Goal: Information Seeking & Learning: Learn about a topic

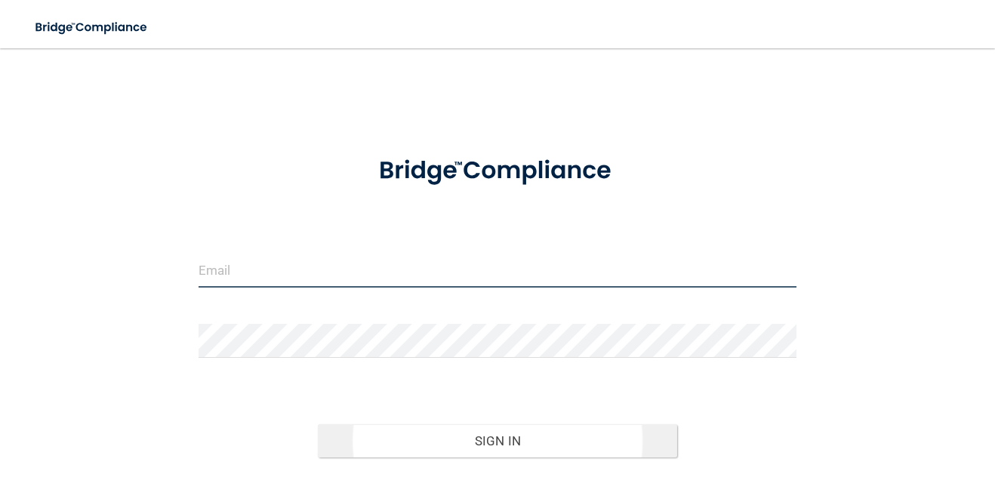
type input "[PERSON_NAME][EMAIL_ADDRESS][DOMAIN_NAME]"
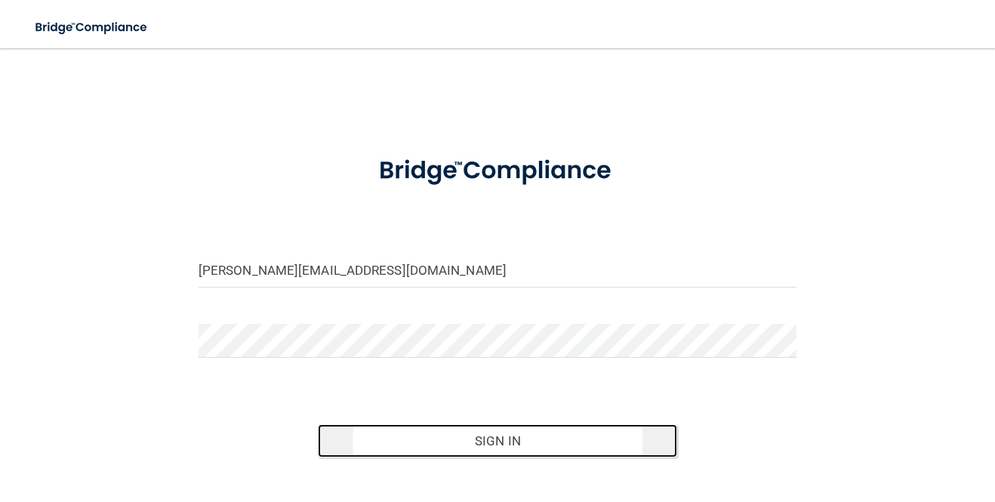
click at [495, 455] on button "Sign In" at bounding box center [497, 440] width 358 height 33
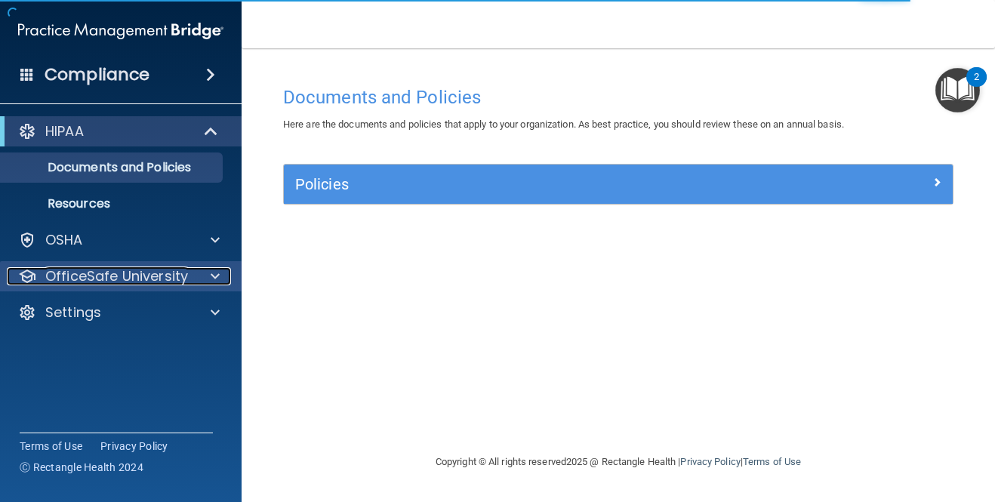
click at [206, 276] on div at bounding box center [213, 276] width 38 height 18
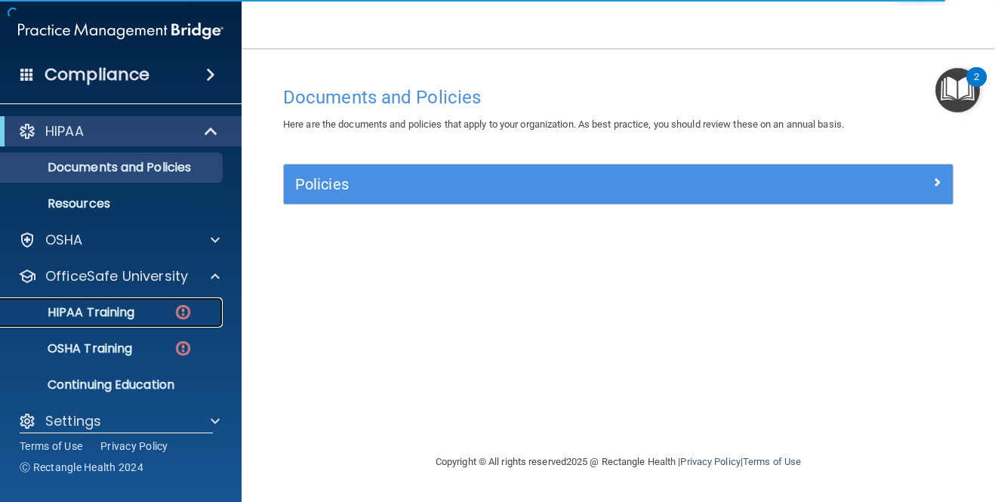
click at [155, 318] on div "HIPAA Training" at bounding box center [113, 312] width 206 height 15
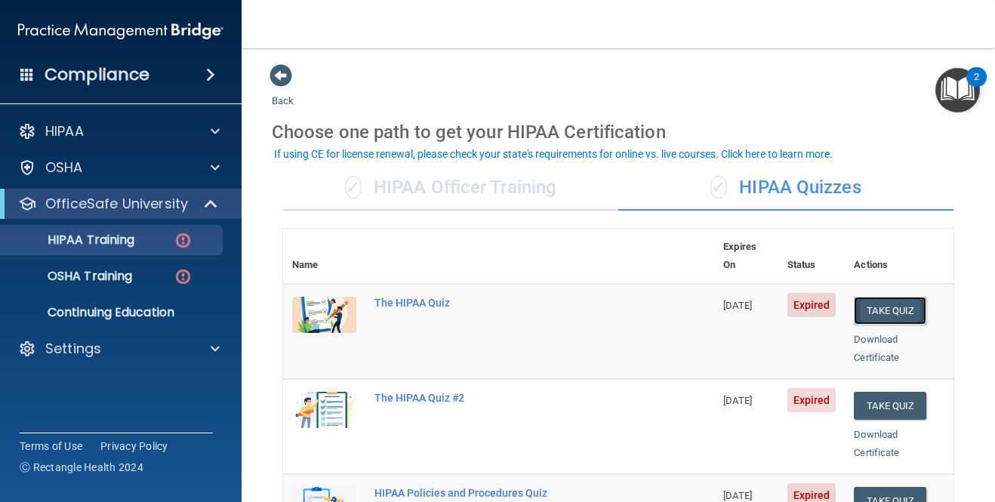
click at [884, 297] on button "Take Quiz" at bounding box center [890, 311] width 72 height 28
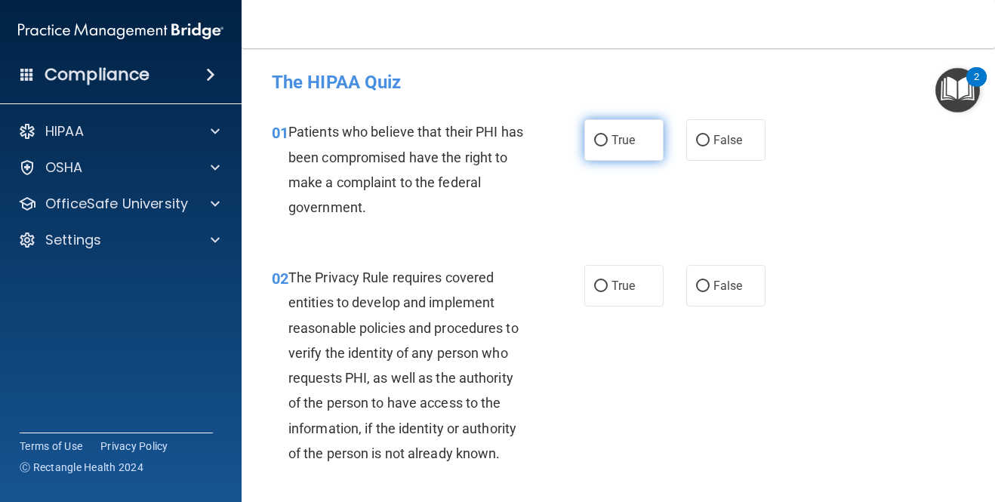
click at [601, 141] on input "True" at bounding box center [601, 140] width 14 height 11
radio input "true"
click at [859, 312] on div "02 The Privacy Rule requires covered entities to develop and implement reasonab…" at bounding box center [617, 369] width 715 height 246
click at [521, 307] on div "The Privacy Rule requires covered entities to develop and implement reasonable …" at bounding box center [413, 365] width 251 height 201
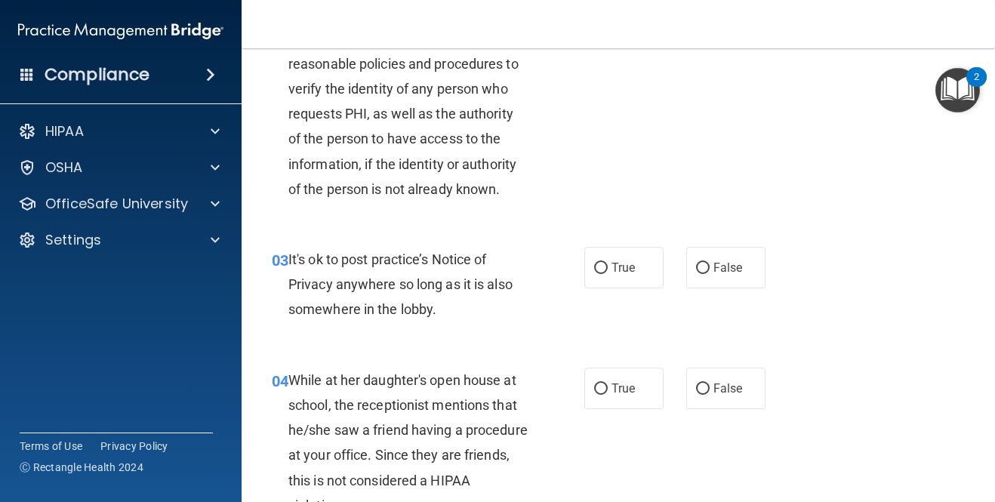
scroll to position [272, 0]
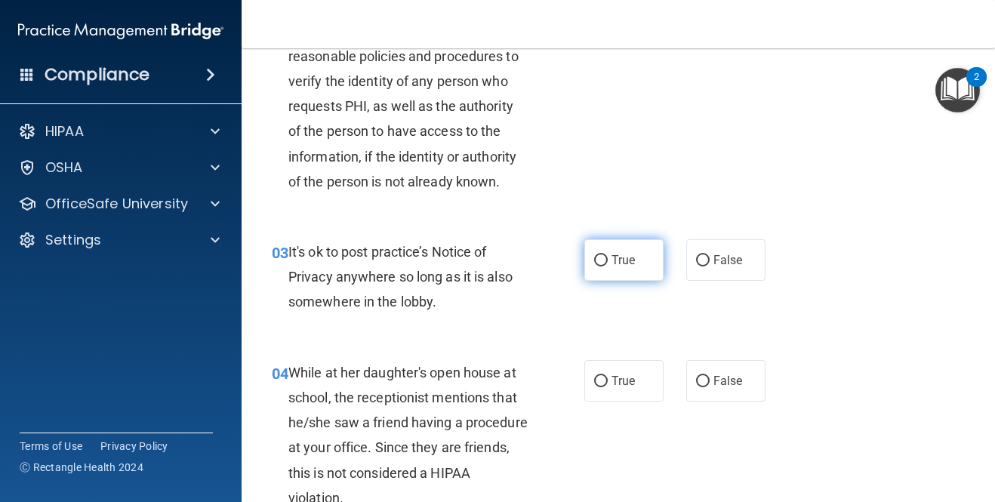
click at [602, 262] on input "True" at bounding box center [601, 260] width 14 height 11
radio input "true"
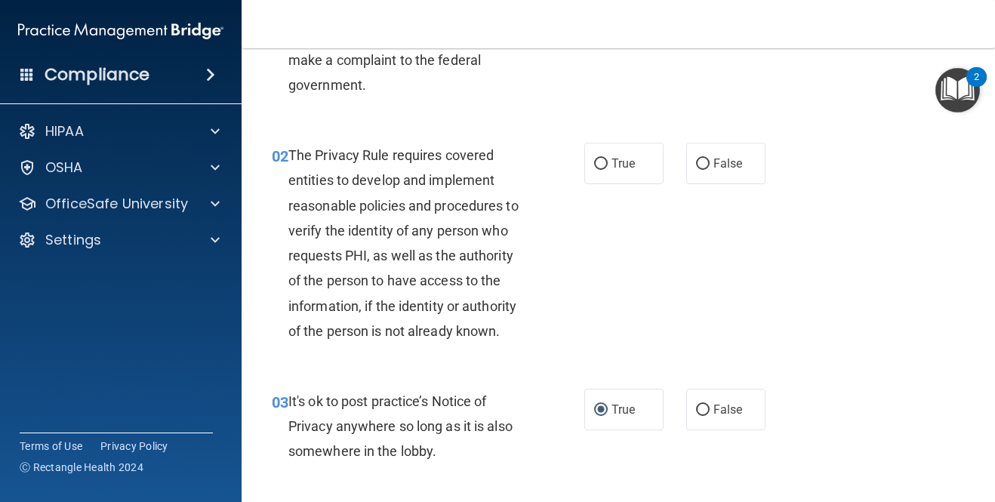
scroll to position [121, 0]
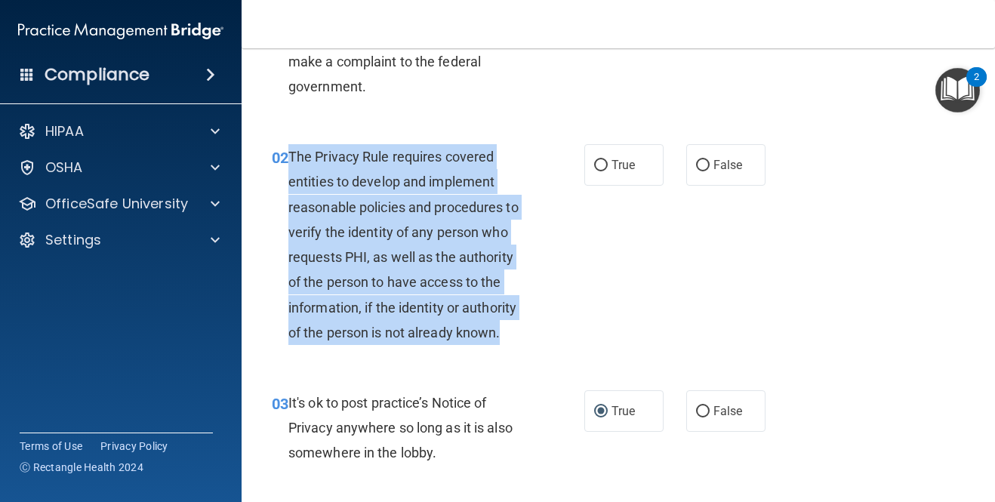
drag, startPoint x: 503, startPoint y: 331, endPoint x: 290, endPoint y: 158, distance: 274.7
click at [290, 158] on div "The Privacy Rule requires covered entities to develop and implement reasonable …" at bounding box center [413, 244] width 251 height 201
copy span "The Privacy Rule requires covered entities to develop and implement reasonable …"
click at [602, 168] on input "True" at bounding box center [601, 165] width 14 height 11
radio input "true"
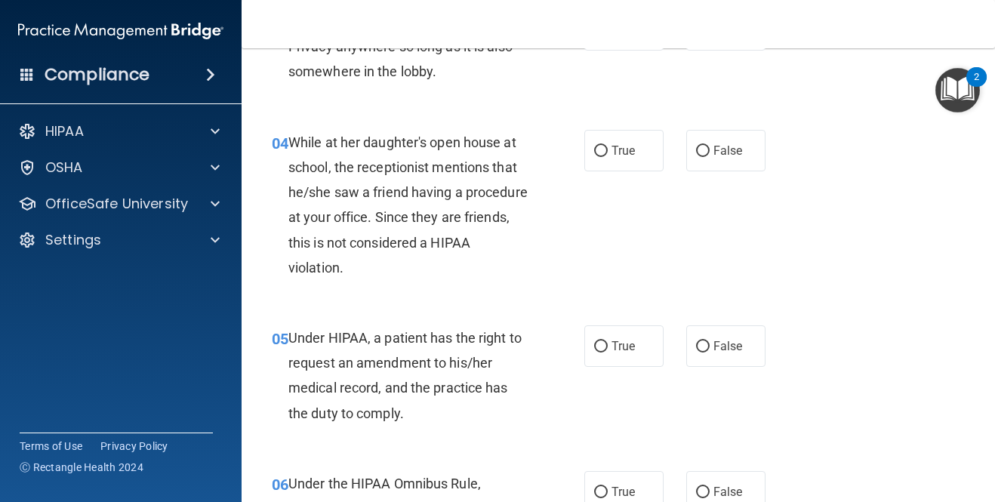
scroll to position [509, 0]
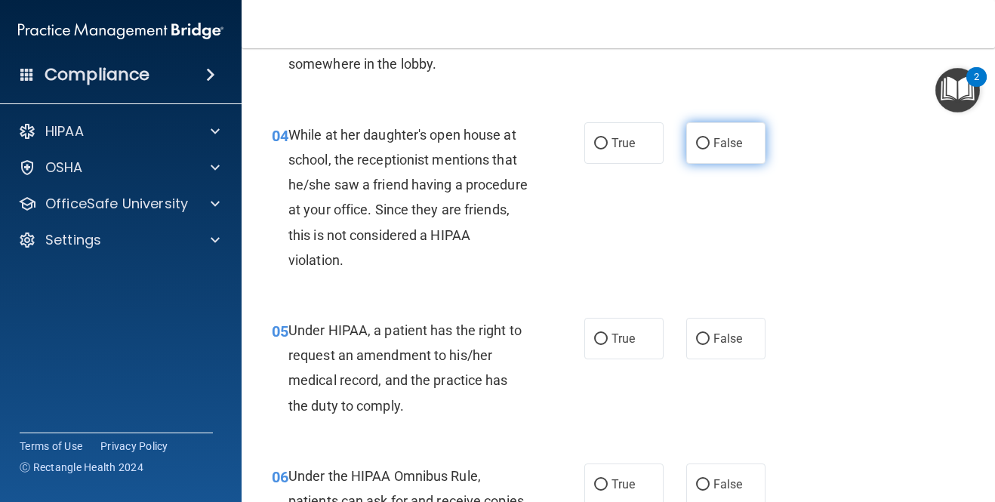
click at [724, 140] on span "False" at bounding box center [727, 143] width 29 height 14
click at [709, 140] on input "False" at bounding box center [703, 143] width 14 height 11
radio input "true"
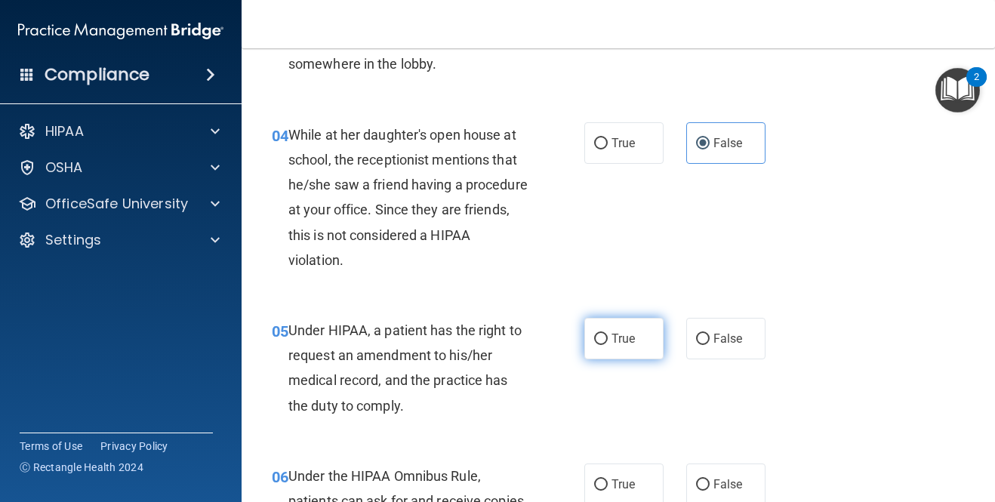
click at [611, 340] on span "True" at bounding box center [622, 338] width 23 height 14
click at [608, 340] on input "True" at bounding box center [601, 339] width 14 height 11
radio input "true"
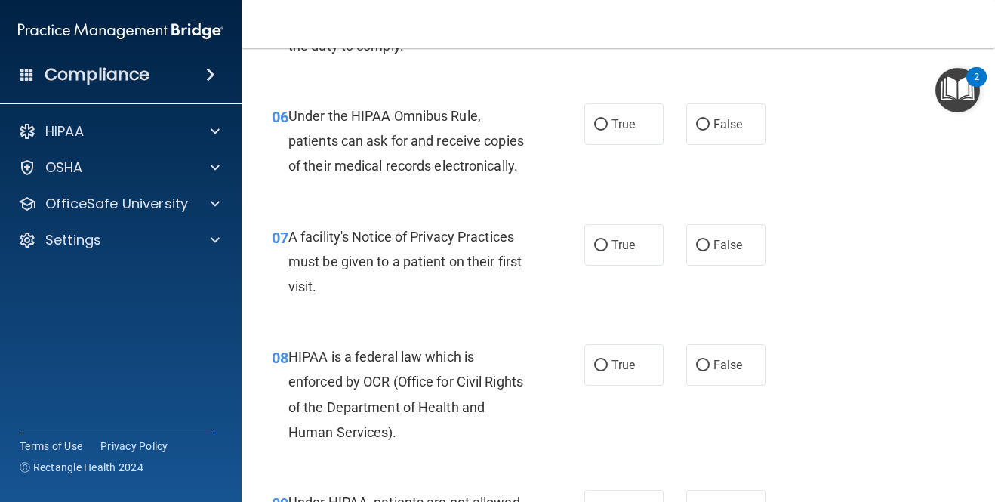
scroll to position [877, 0]
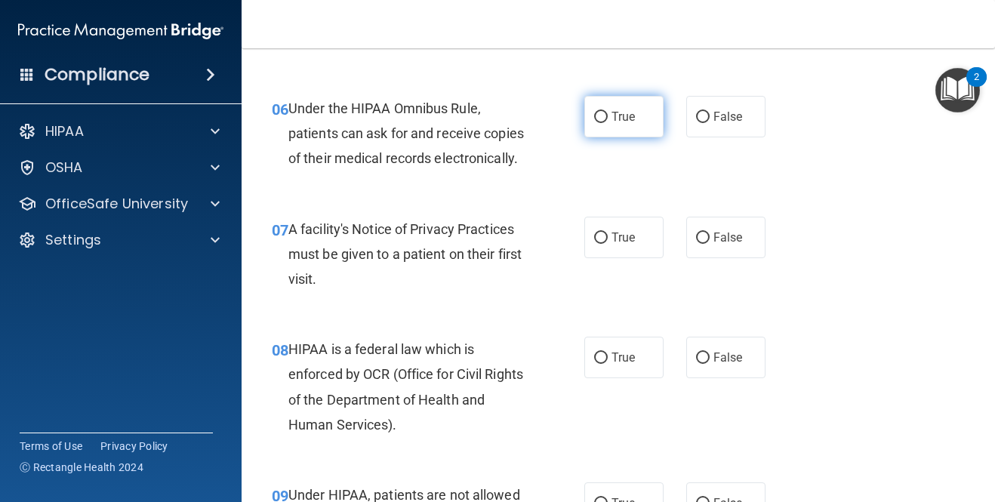
click at [601, 118] on input "True" at bounding box center [601, 117] width 14 height 11
radio input "true"
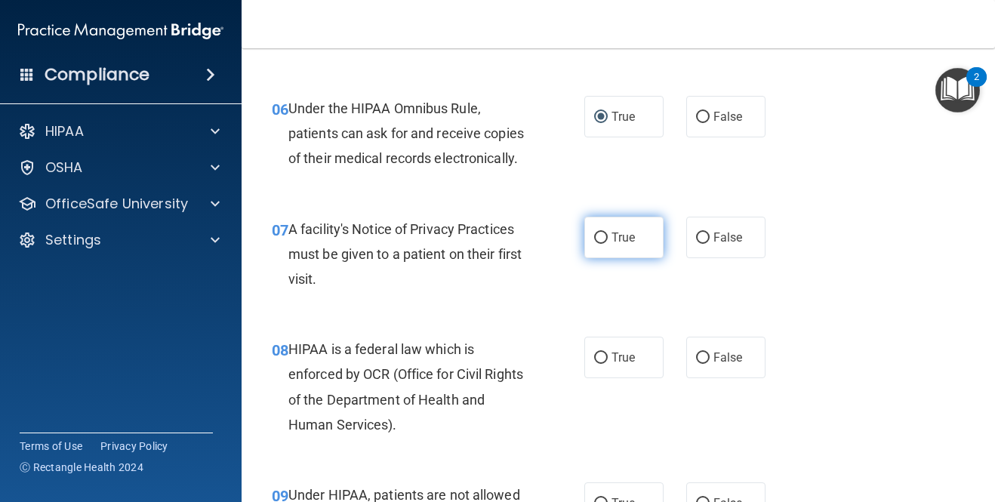
click at [610, 238] on label "True" at bounding box center [623, 238] width 79 height 42
click at [608, 238] on input "True" at bounding box center [601, 237] width 14 height 11
radio input "true"
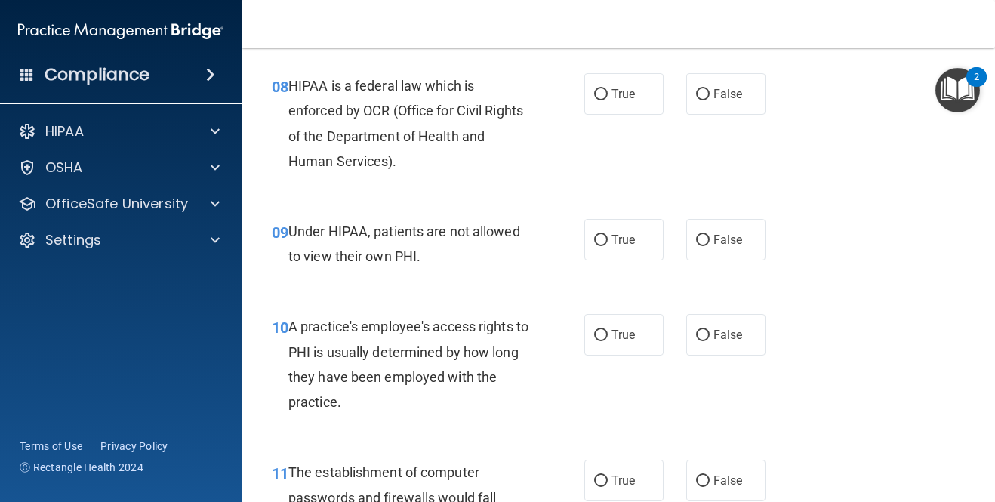
scroll to position [1148, 0]
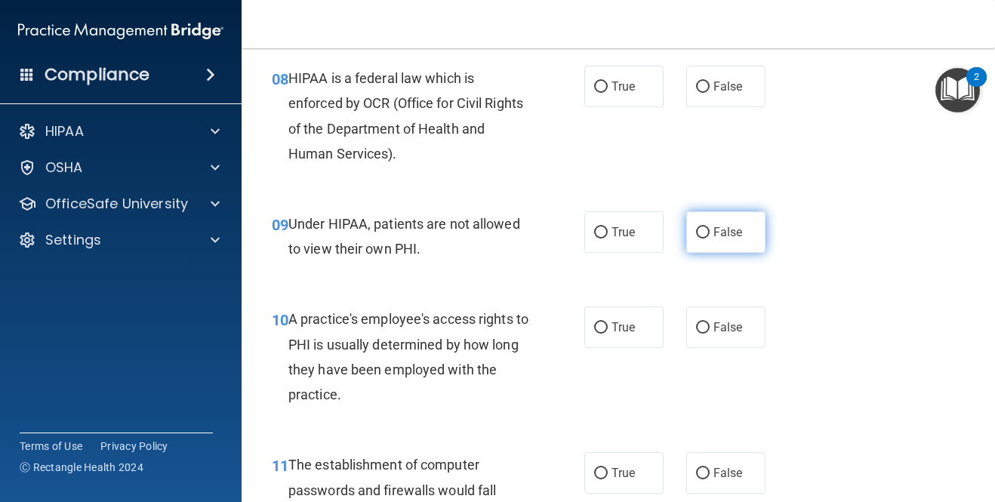
click at [704, 232] on input "False" at bounding box center [703, 232] width 14 height 11
radio input "true"
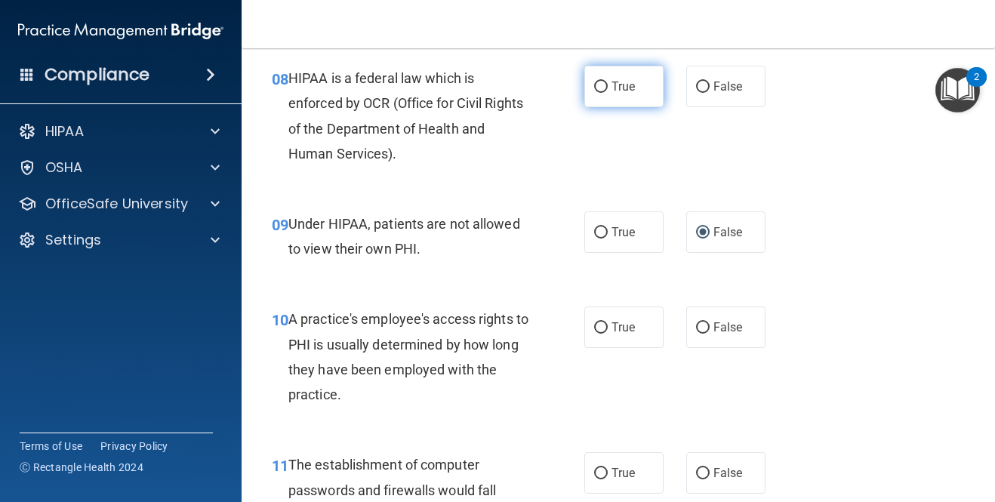
click at [616, 94] on label "True" at bounding box center [623, 87] width 79 height 42
click at [608, 93] on input "True" at bounding box center [601, 87] width 14 height 11
radio input "true"
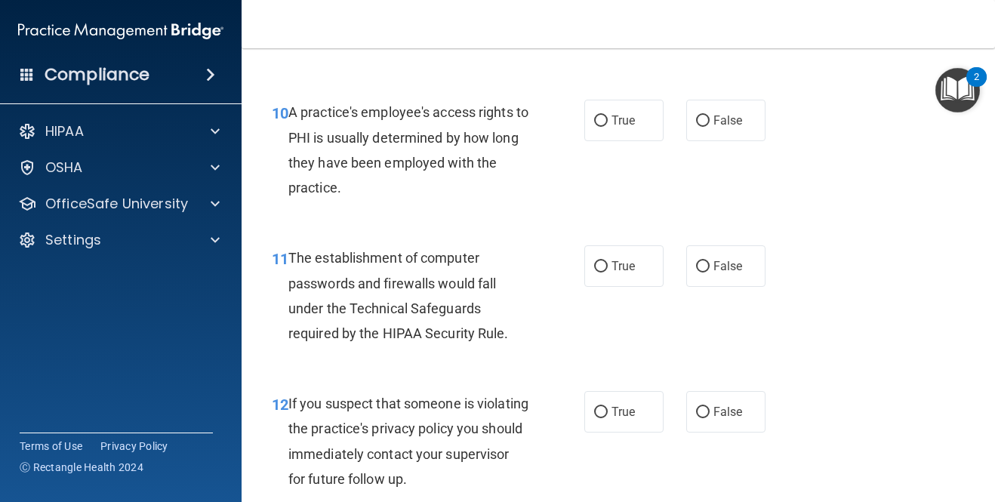
scroll to position [1386, 0]
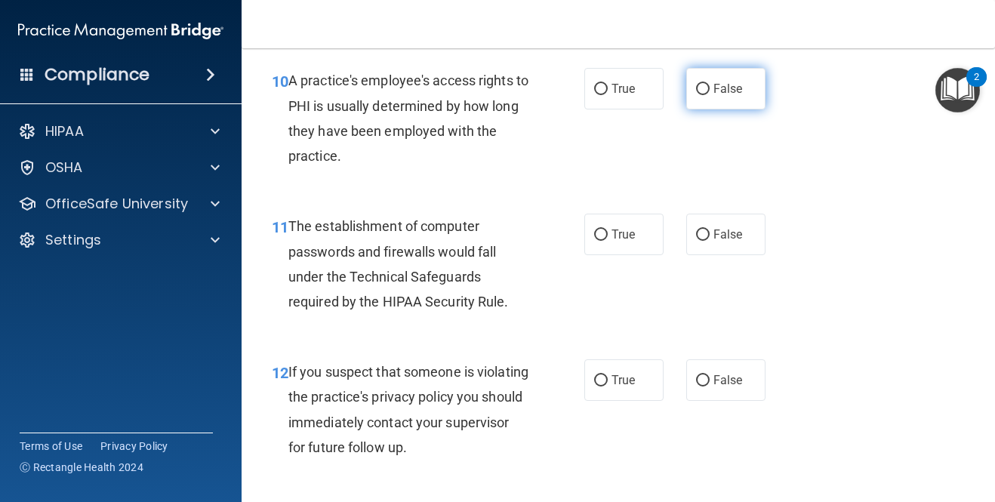
click at [701, 85] on input "False" at bounding box center [703, 89] width 14 height 11
radio input "true"
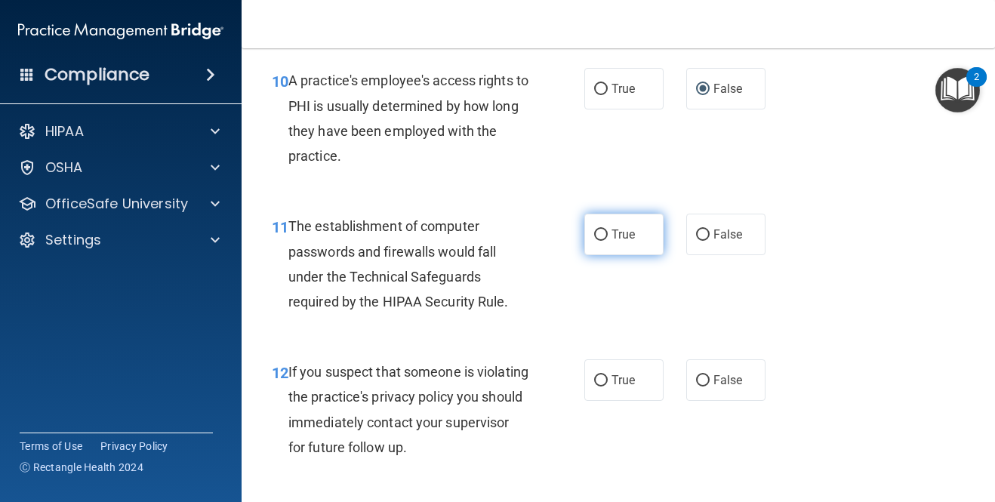
click at [603, 241] on label "True" at bounding box center [623, 235] width 79 height 42
click at [603, 241] on input "True" at bounding box center [601, 234] width 14 height 11
radio input "true"
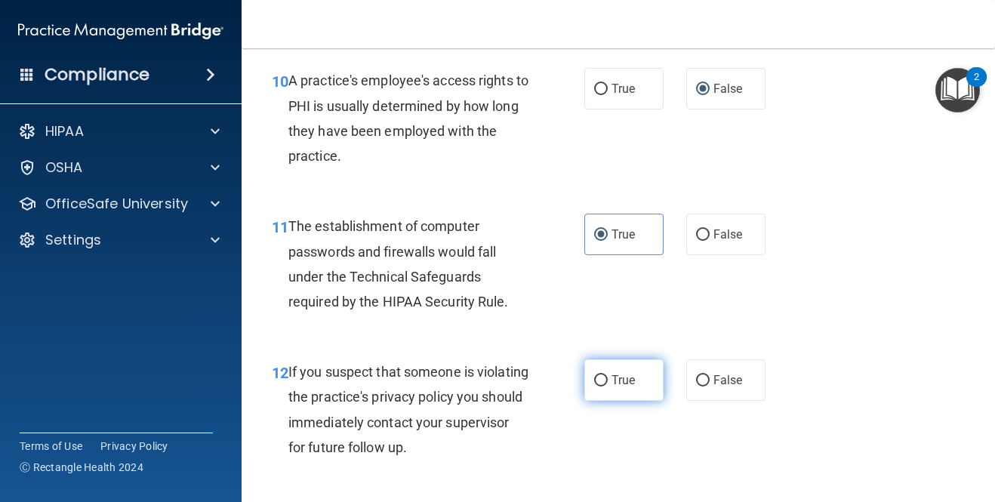
click at [602, 380] on input "True" at bounding box center [601, 380] width 14 height 11
radio input "true"
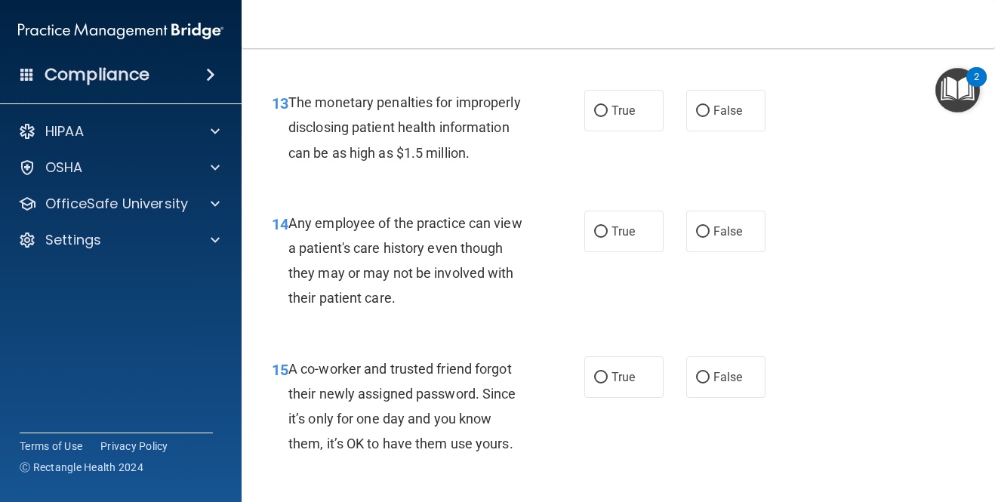
scroll to position [1809, 0]
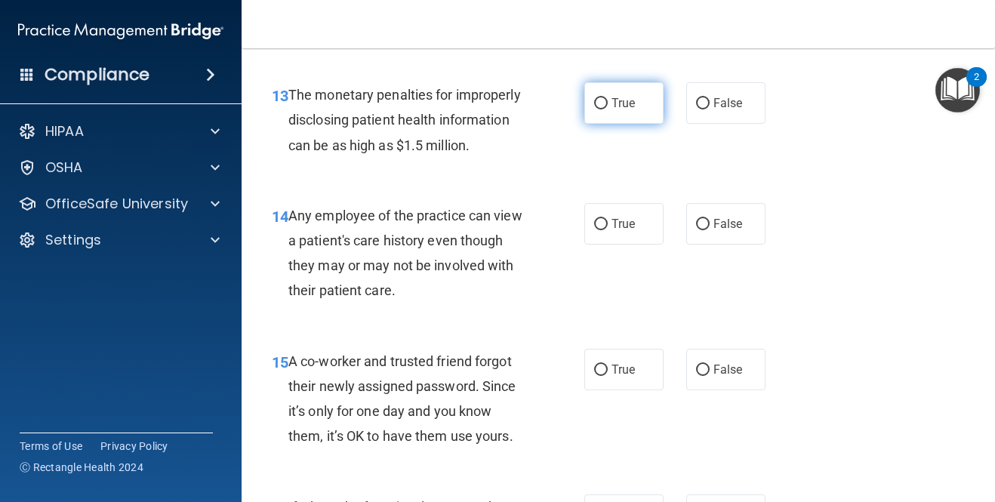
click at [603, 101] on input "True" at bounding box center [601, 103] width 14 height 11
radio input "true"
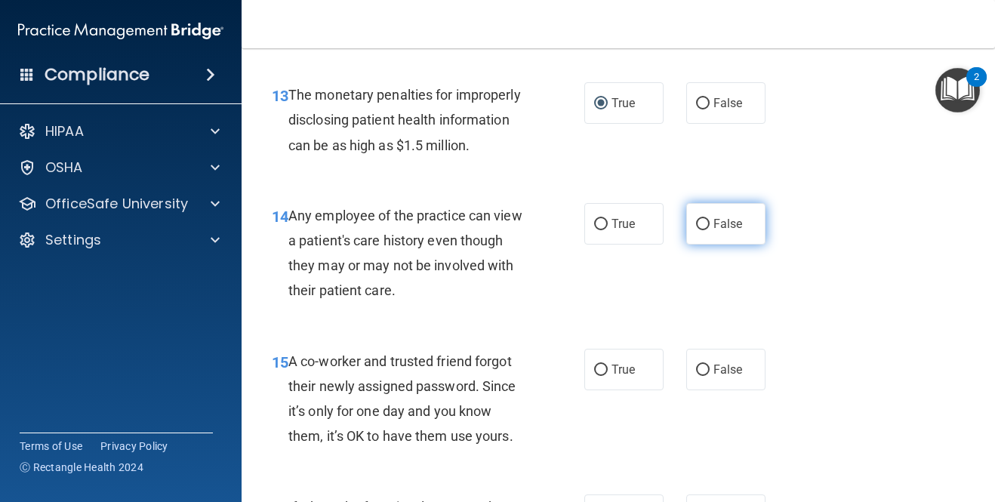
click at [724, 223] on span "False" at bounding box center [727, 224] width 29 height 14
click at [709, 223] on input "False" at bounding box center [703, 224] width 14 height 11
radio input "true"
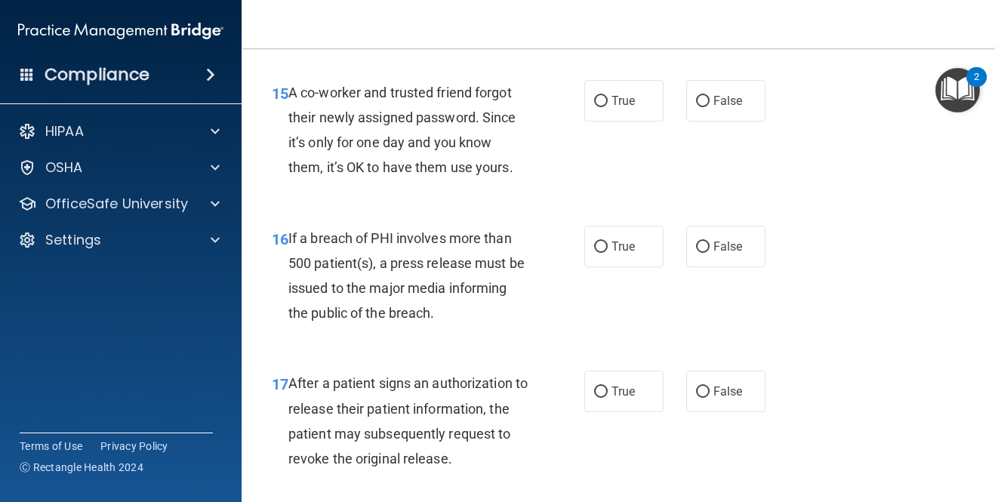
scroll to position [2086, 0]
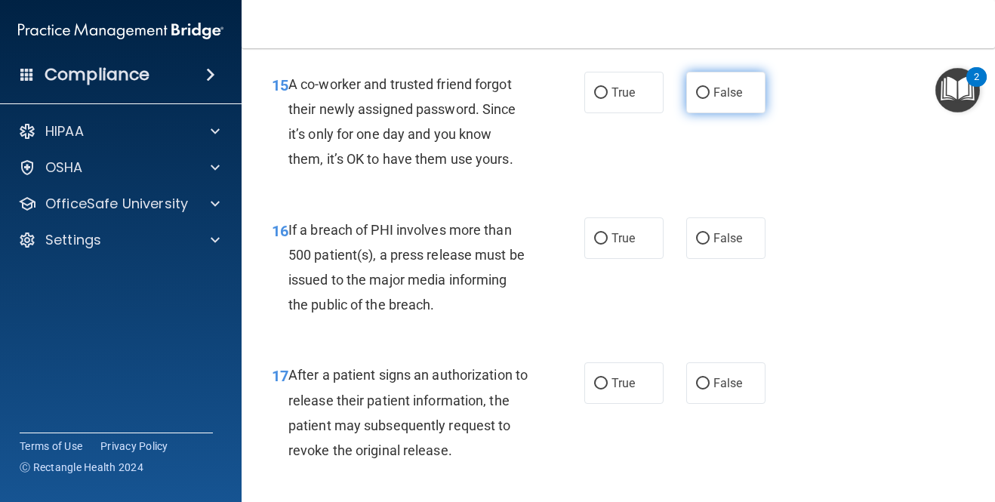
click at [724, 91] on span "False" at bounding box center [727, 92] width 29 height 14
click at [709, 91] on input "False" at bounding box center [703, 93] width 14 height 11
radio input "true"
click at [623, 243] on span "True" at bounding box center [622, 238] width 23 height 14
click at [608, 243] on input "True" at bounding box center [601, 238] width 14 height 11
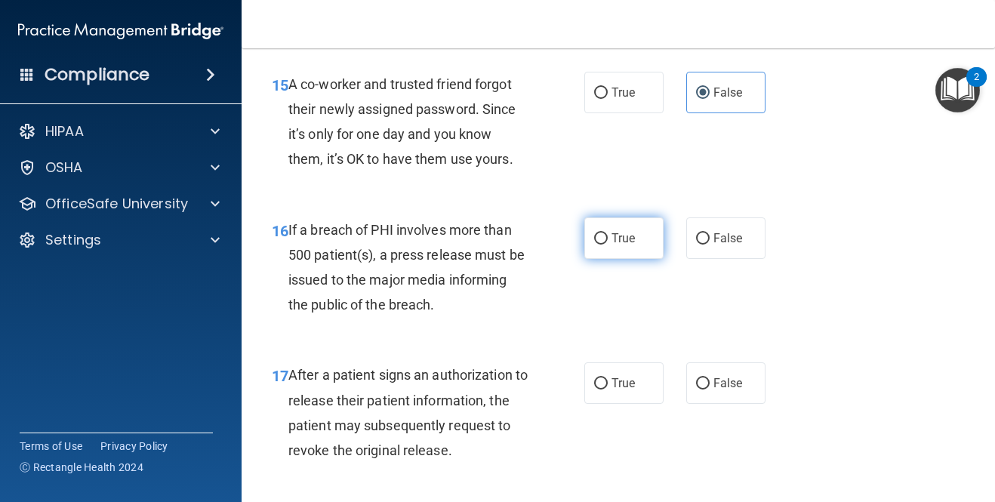
radio input "true"
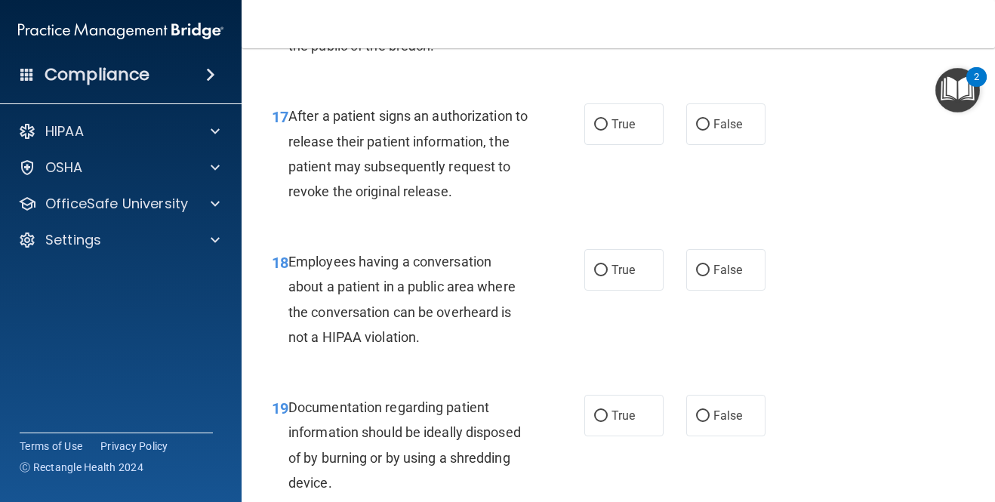
scroll to position [2353, 0]
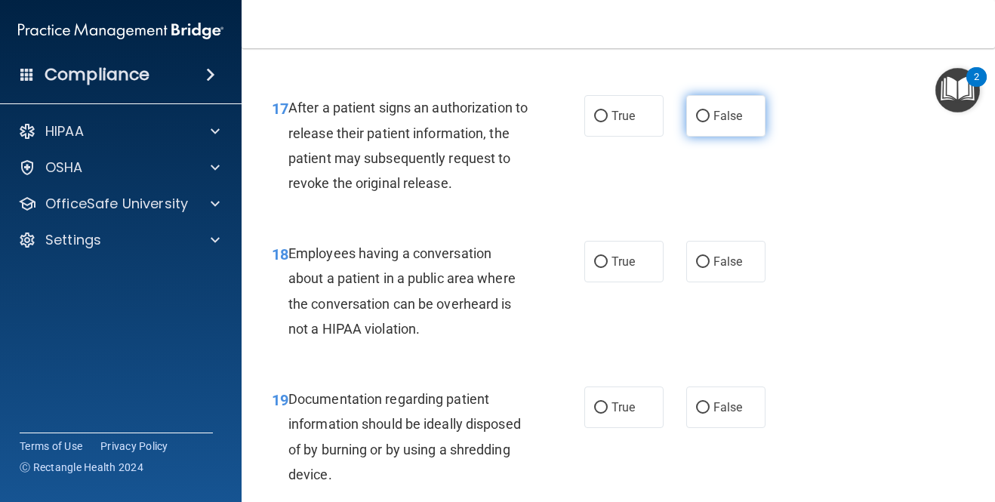
click at [732, 118] on span "False" at bounding box center [727, 116] width 29 height 14
click at [709, 118] on input "False" at bounding box center [703, 116] width 14 height 11
radio input "true"
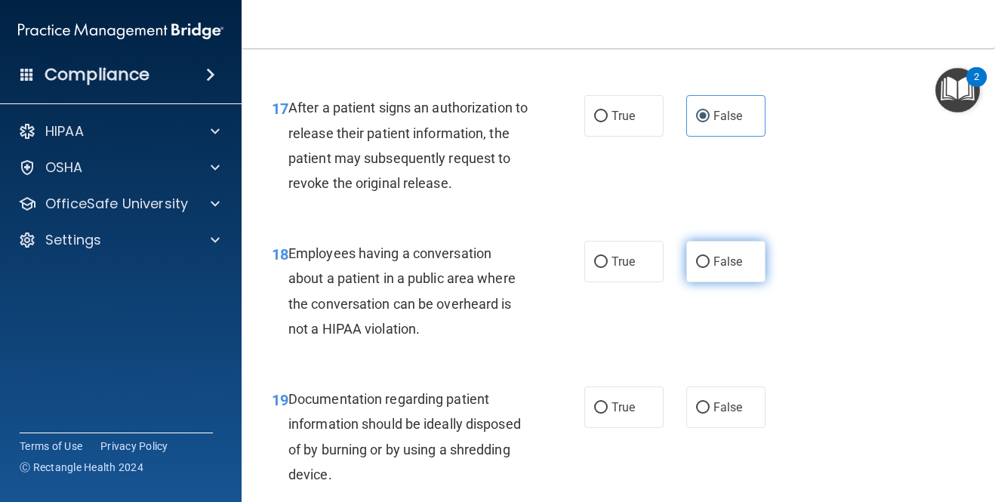
click at [708, 262] on input "False" at bounding box center [703, 262] width 14 height 11
radio input "true"
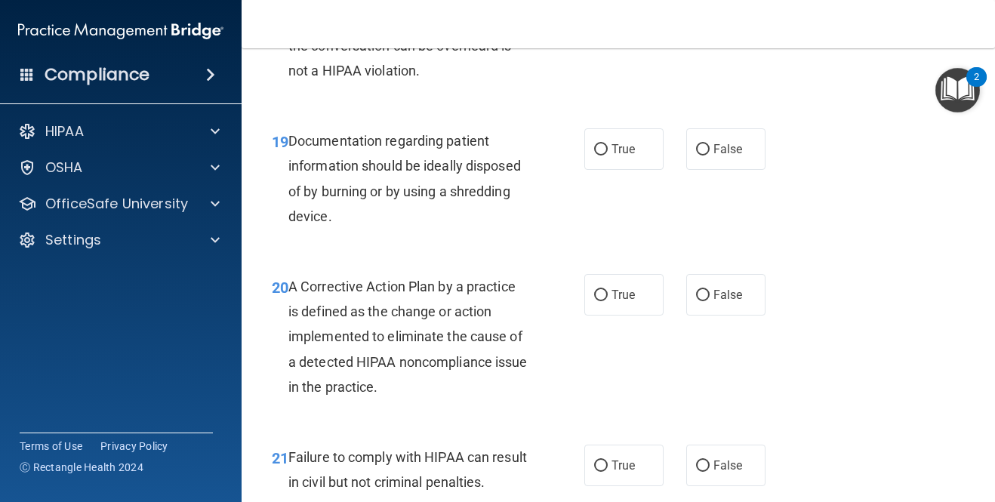
scroll to position [2690, 0]
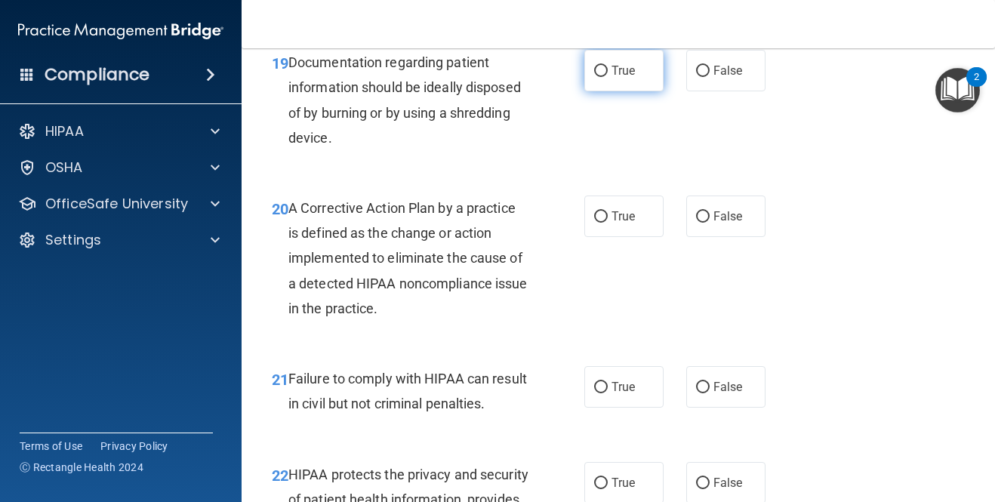
click at [629, 81] on label "True" at bounding box center [623, 71] width 79 height 42
click at [608, 77] on input "True" at bounding box center [601, 71] width 14 height 11
radio input "true"
click at [626, 210] on span "True" at bounding box center [622, 216] width 23 height 14
click at [608, 211] on input "True" at bounding box center [601, 216] width 14 height 11
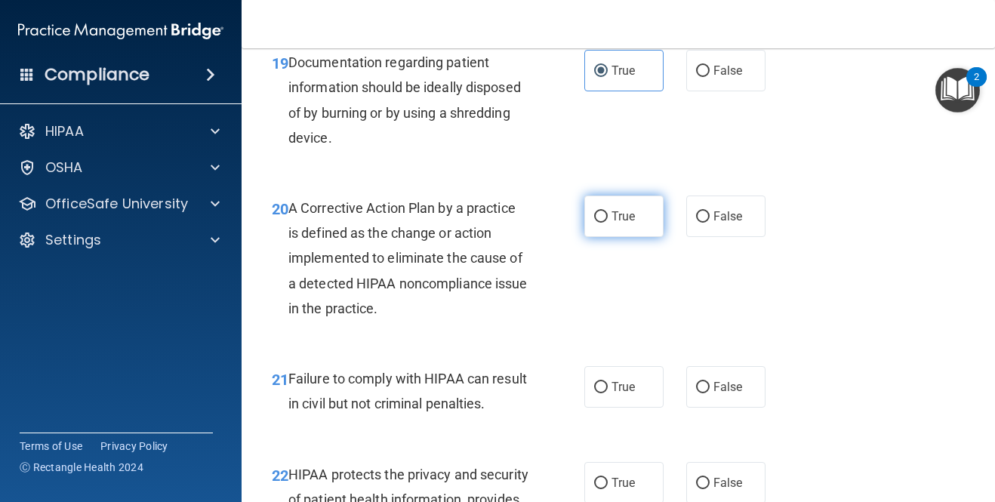
radio input "true"
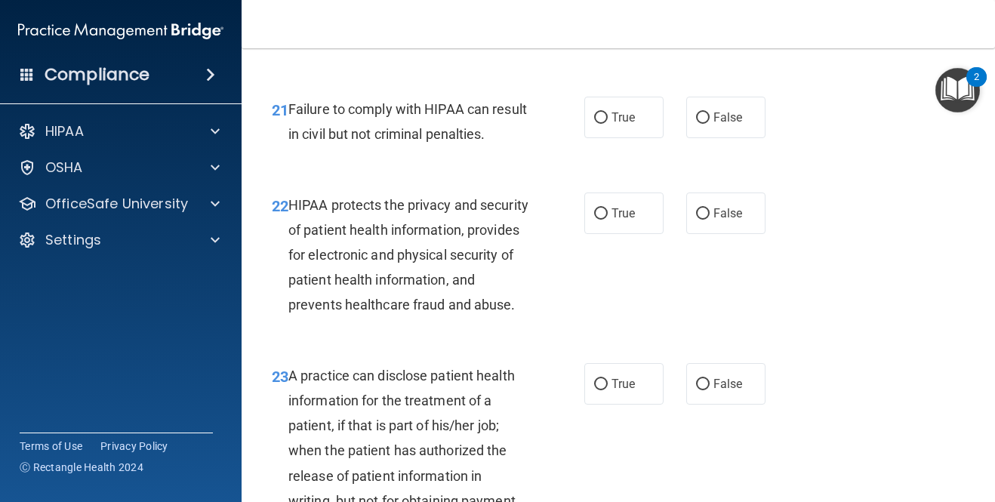
scroll to position [2982, 0]
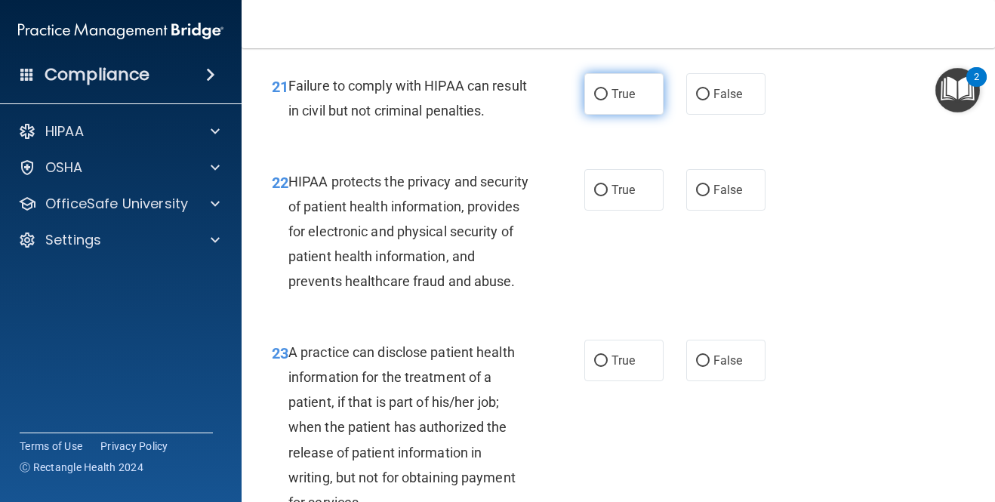
click at [626, 94] on span "True" at bounding box center [622, 94] width 23 height 14
click at [608, 94] on input "True" at bounding box center [601, 94] width 14 height 11
radio input "true"
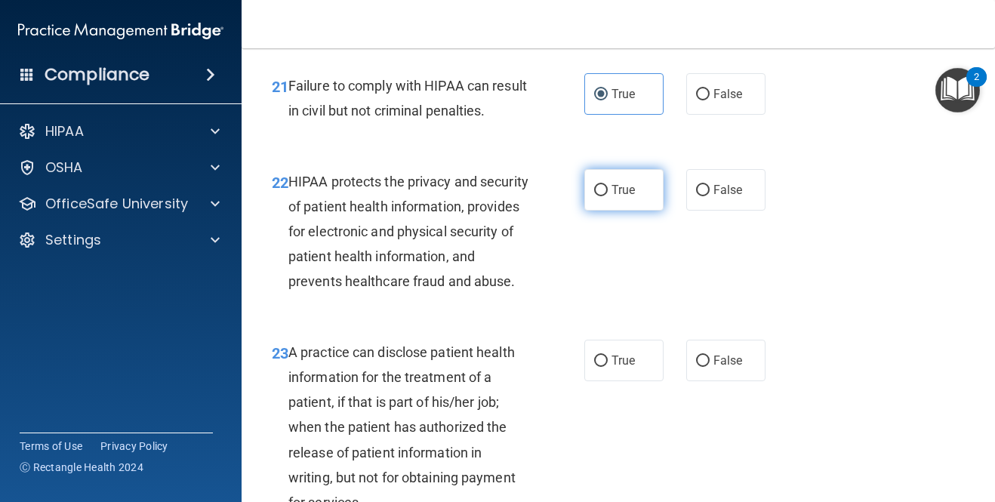
click at [646, 190] on label "True" at bounding box center [623, 190] width 79 height 42
click at [608, 190] on input "True" at bounding box center [601, 190] width 14 height 11
radio input "true"
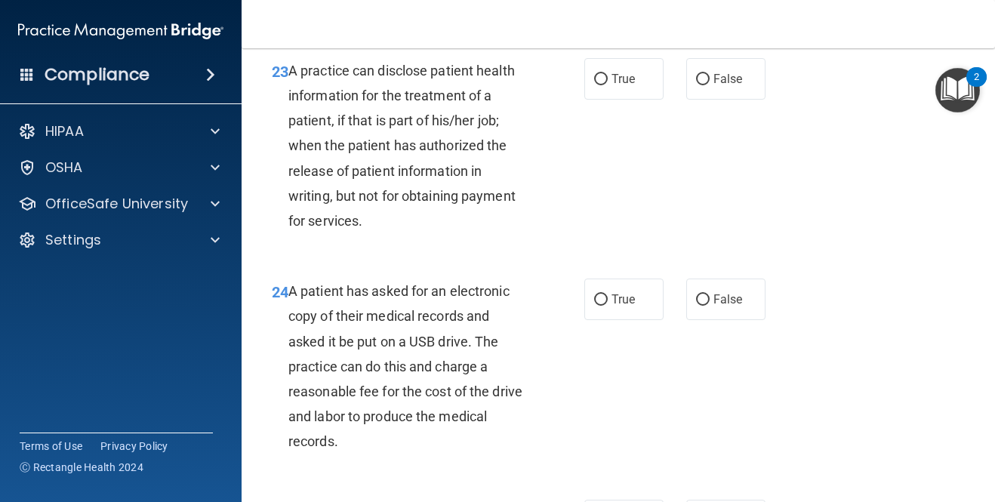
scroll to position [3287, 0]
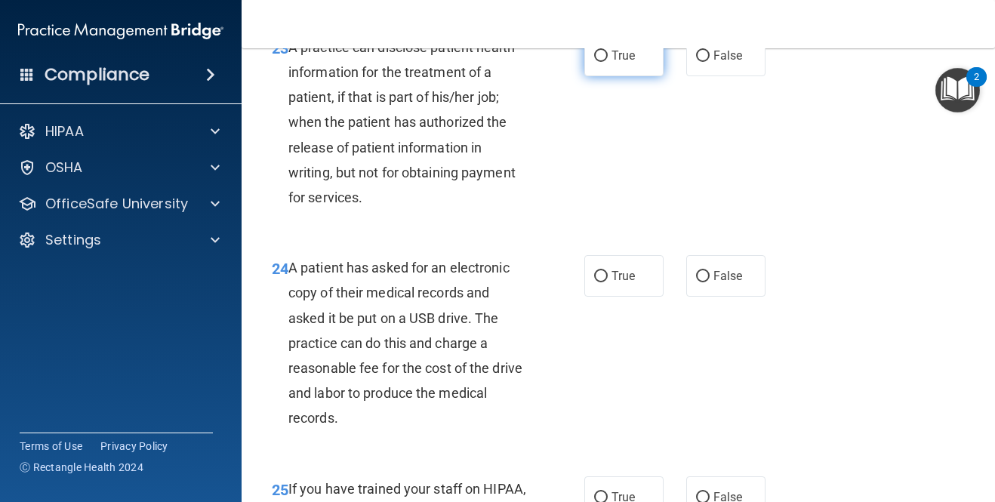
click at [623, 63] on span "True" at bounding box center [622, 55] width 23 height 14
click at [608, 62] on input "True" at bounding box center [601, 56] width 14 height 11
radio input "true"
click at [710, 295] on label "False" at bounding box center [725, 276] width 79 height 42
click at [709, 282] on input "False" at bounding box center [703, 276] width 14 height 11
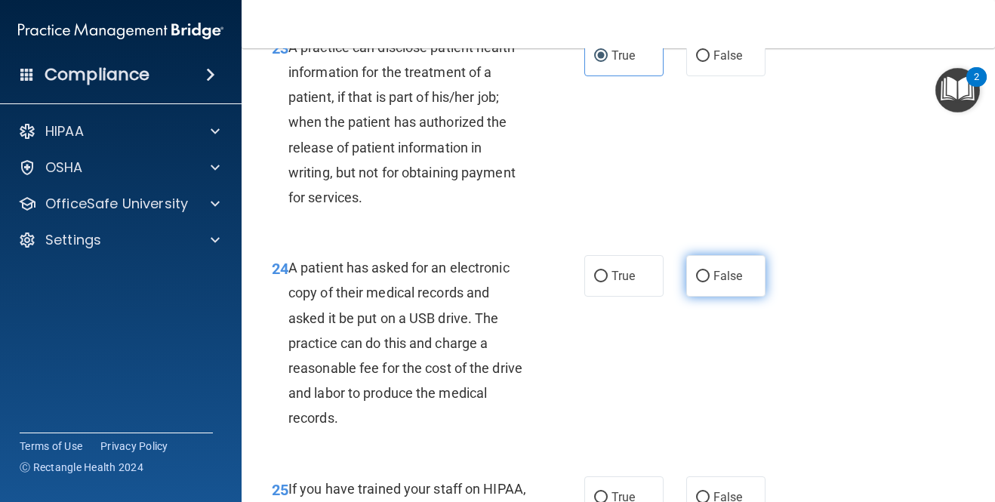
radio input "true"
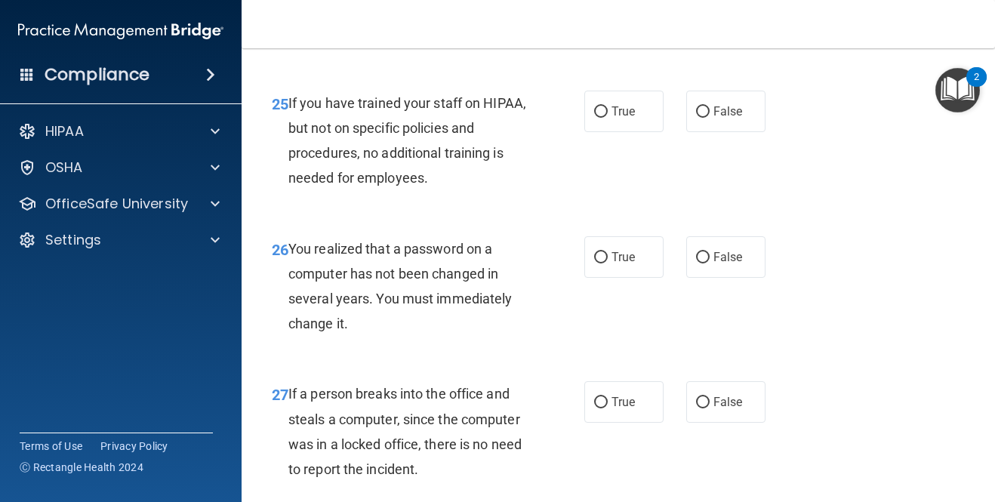
scroll to position [3681, 0]
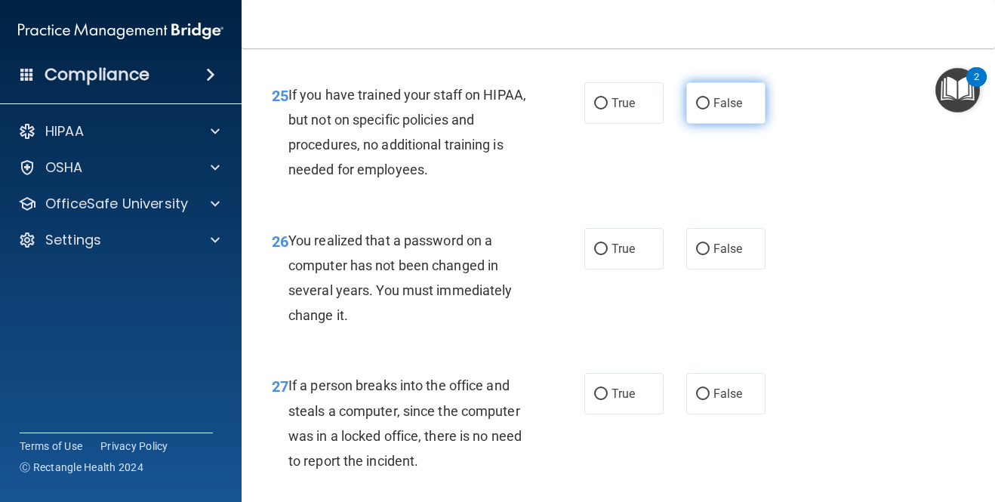
click at [701, 109] on input "False" at bounding box center [703, 103] width 14 height 11
radio input "true"
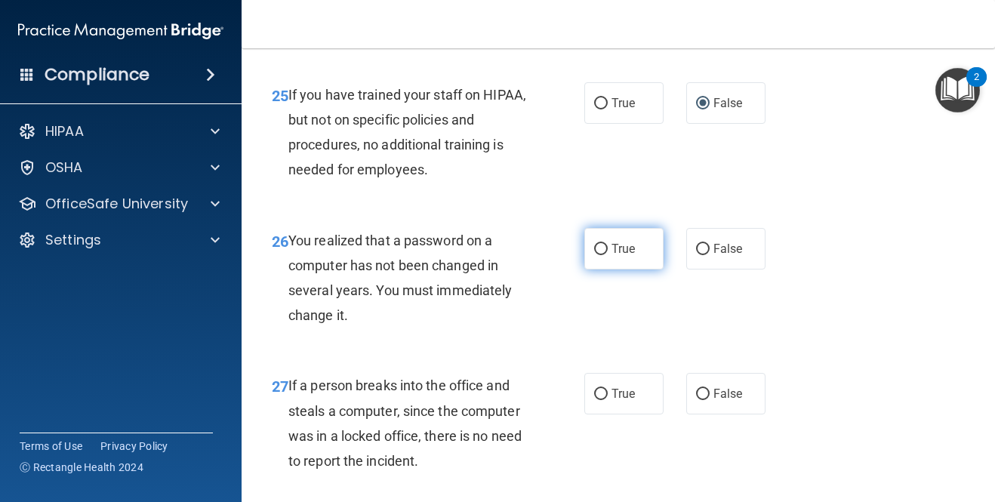
click at [608, 269] on label "True" at bounding box center [623, 249] width 79 height 42
click at [608, 255] on input "True" at bounding box center [601, 249] width 14 height 11
radio input "true"
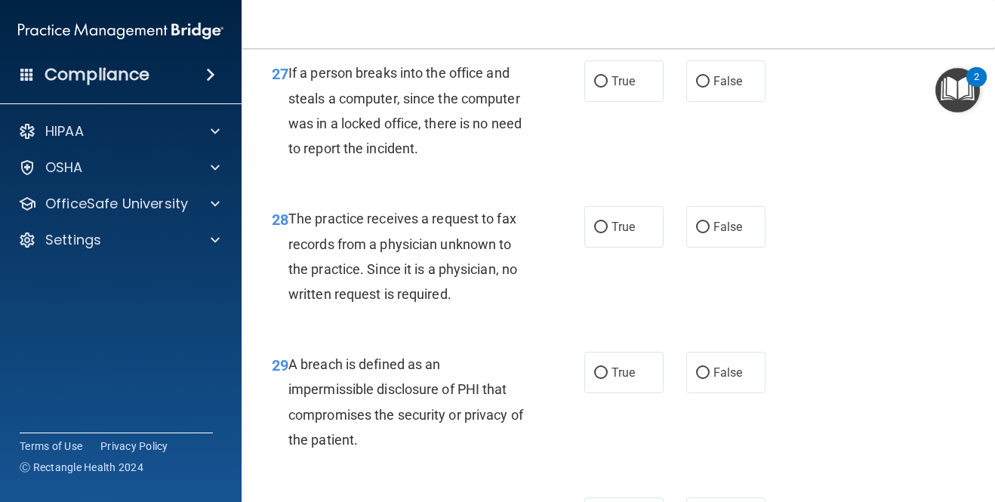
scroll to position [4002, 0]
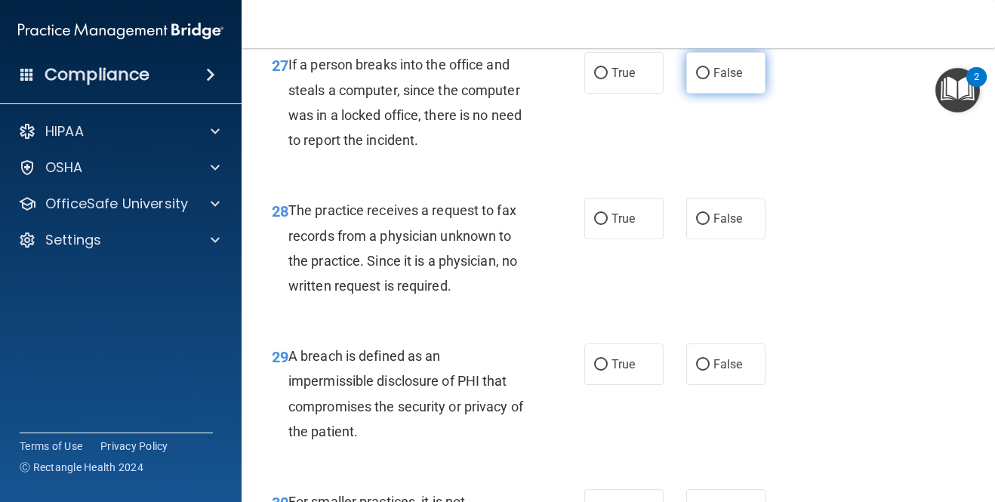
click at [699, 94] on label "False" at bounding box center [725, 73] width 79 height 42
click at [699, 79] on input "False" at bounding box center [703, 73] width 14 height 11
radio input "true"
click at [703, 225] on input "False" at bounding box center [703, 219] width 14 height 11
radio input "true"
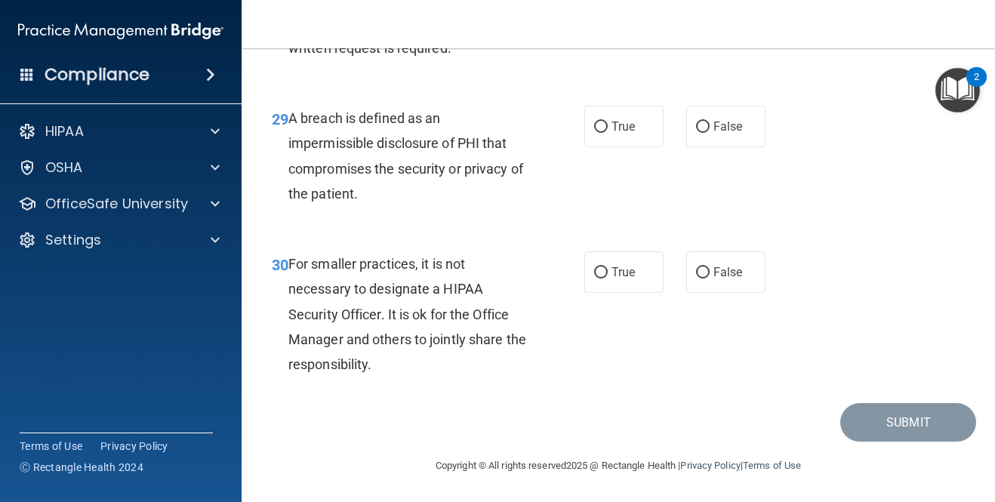
scroll to position [4257, 0]
click at [617, 134] on span "True" at bounding box center [622, 126] width 23 height 14
click at [608, 133] on input "True" at bounding box center [601, 127] width 14 height 11
radio input "true"
click at [694, 277] on label "False" at bounding box center [725, 272] width 79 height 42
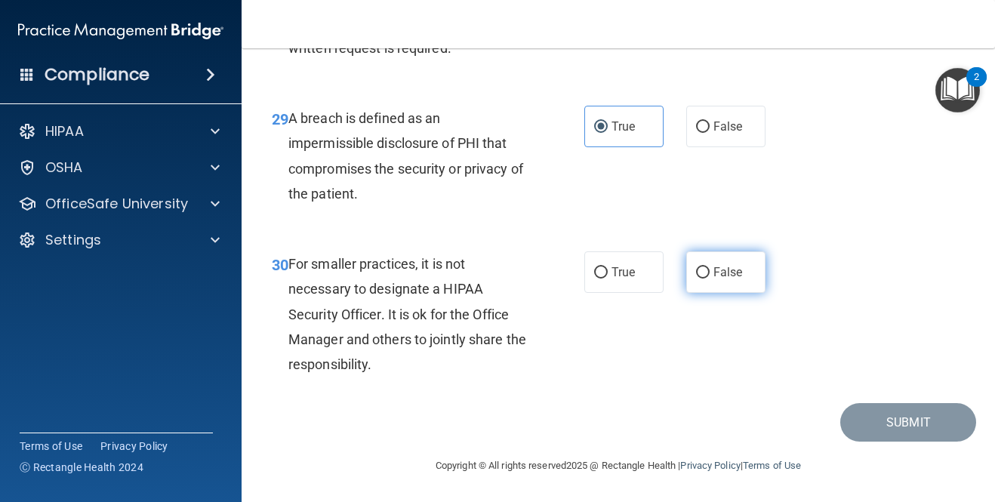
click at [696, 277] on input "False" at bounding box center [703, 272] width 14 height 11
radio input "true"
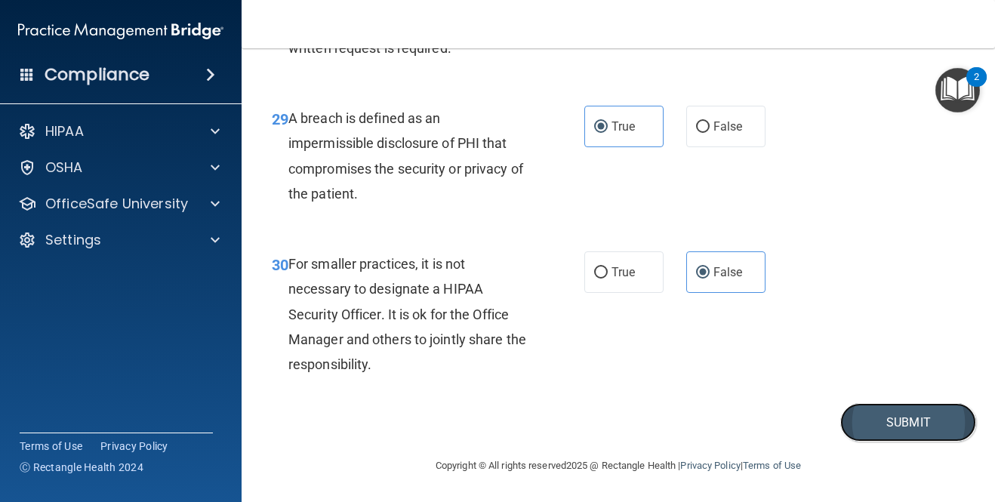
click at [918, 433] on button "Submit" at bounding box center [908, 422] width 136 height 38
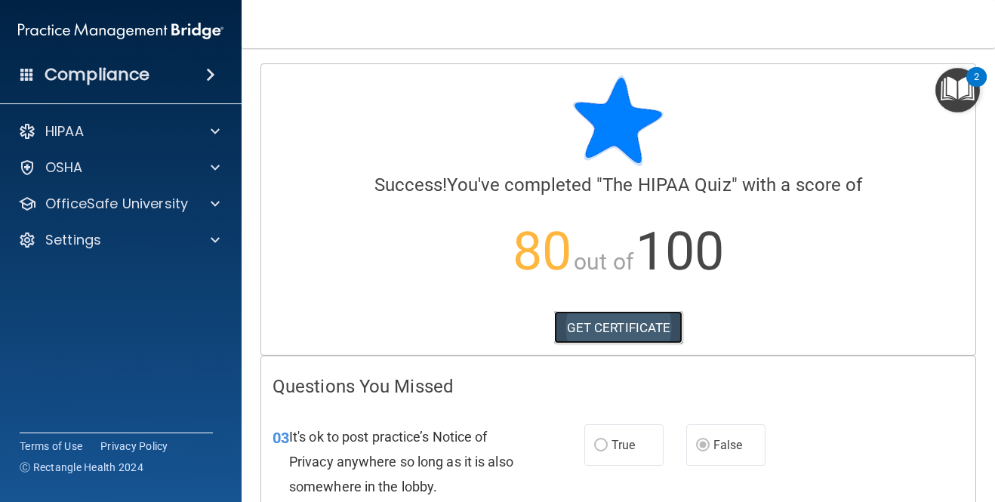
click at [628, 328] on link "GET CERTIFICATE" at bounding box center [618, 327] width 129 height 33
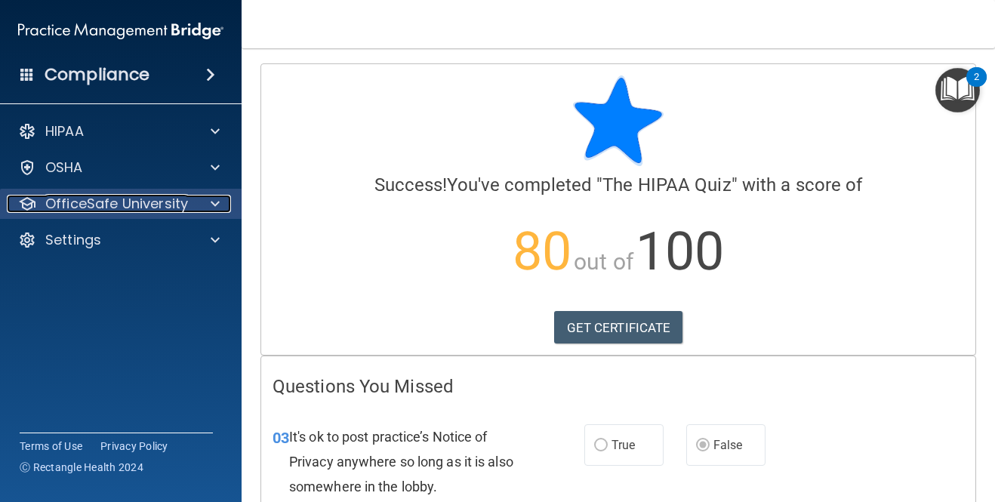
click at [218, 202] on span at bounding box center [215, 204] width 9 height 18
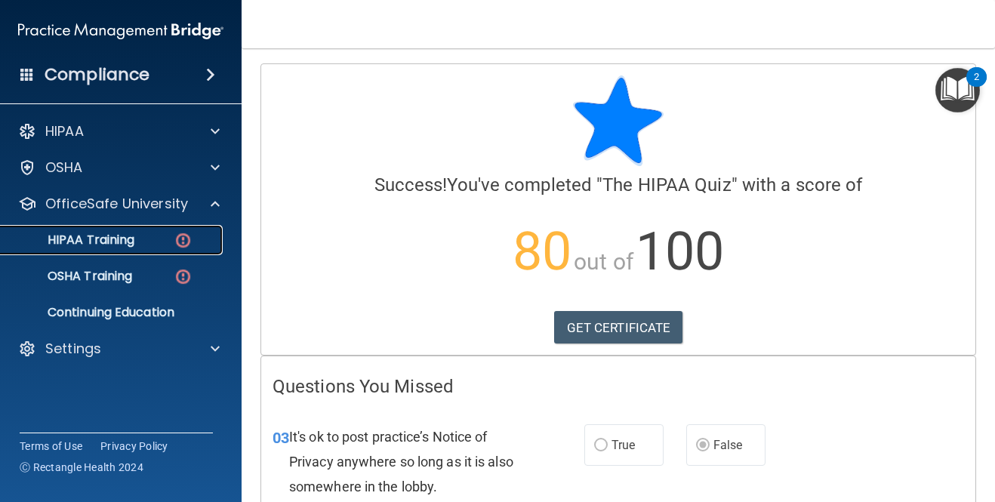
click at [197, 241] on div "HIPAA Training" at bounding box center [113, 239] width 206 height 15
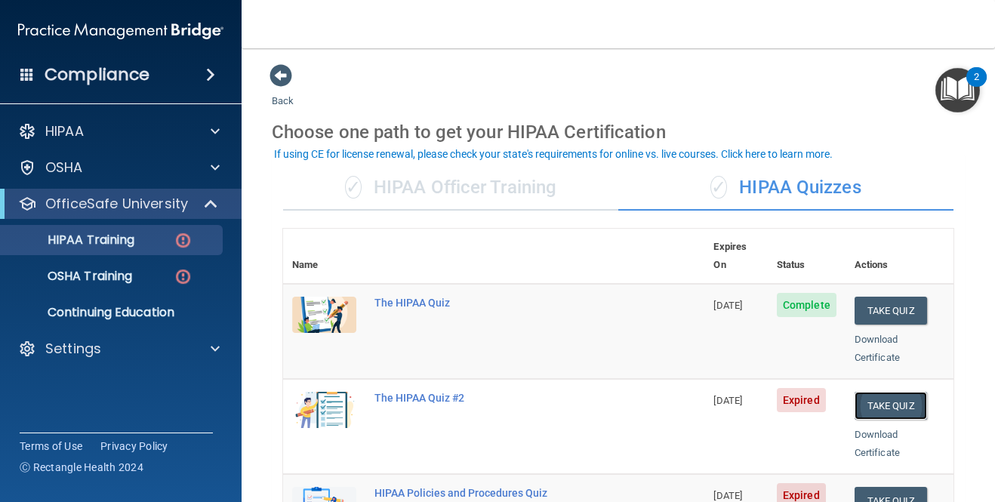
click at [883, 392] on button "Take Quiz" at bounding box center [890, 406] width 72 height 28
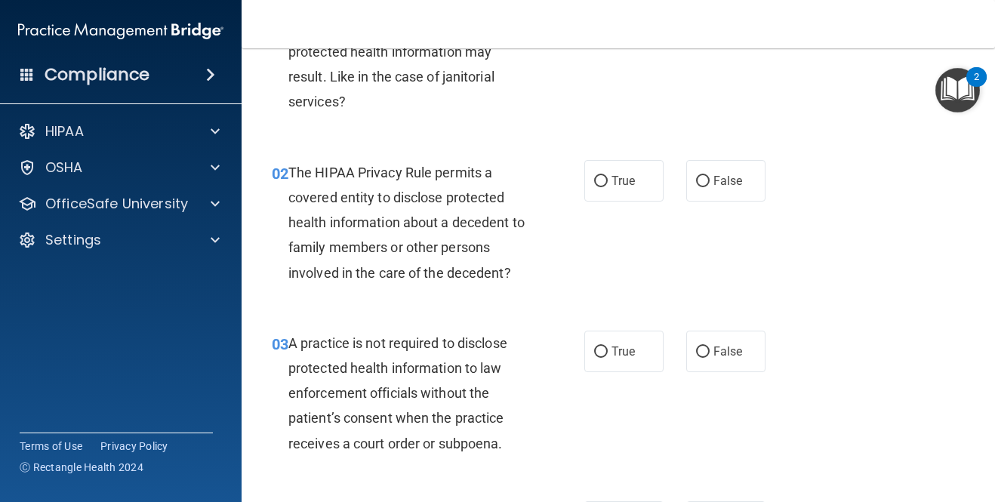
scroll to position [171, 0]
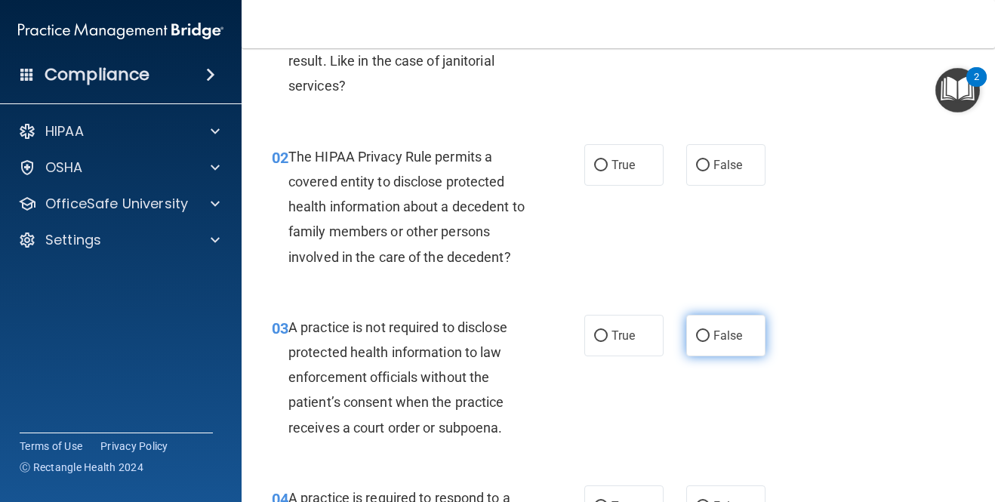
click at [712, 341] on label "False" at bounding box center [725, 336] width 79 height 42
click at [709, 341] on input "False" at bounding box center [703, 336] width 14 height 11
radio input "true"
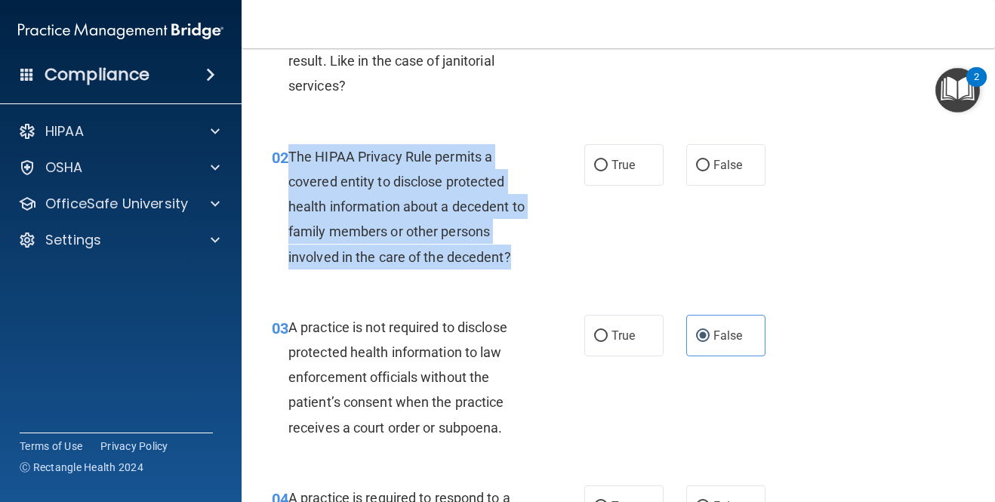
drag, startPoint x: 513, startPoint y: 260, endPoint x: 288, endPoint y: 161, distance: 245.7
click at [288, 161] on div "The HIPAA Privacy Rule permits a covered entity to disclose protected health in…" at bounding box center [413, 206] width 251 height 125
copy span "The HIPAA Privacy Rule permits a covered entity to disclose protected health in…"
click at [597, 164] on input "True" at bounding box center [601, 165] width 14 height 11
radio input "true"
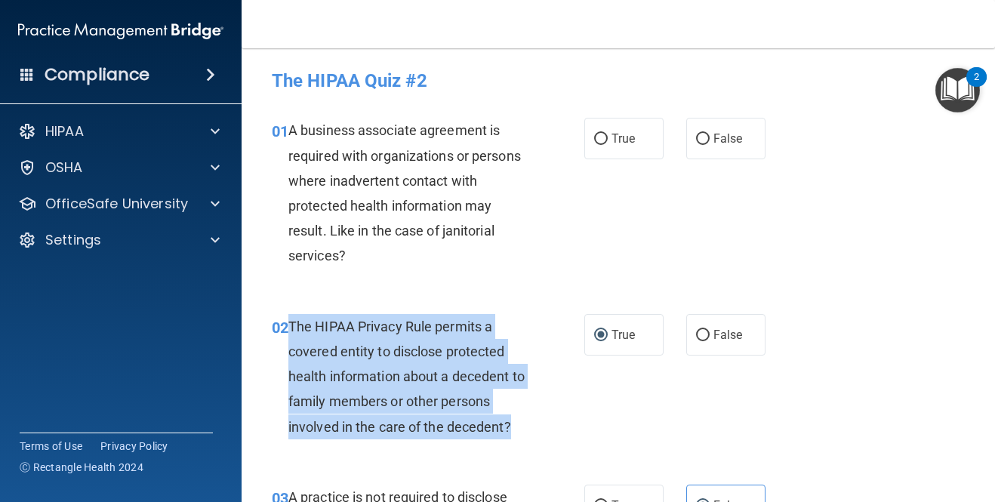
scroll to position [0, 0]
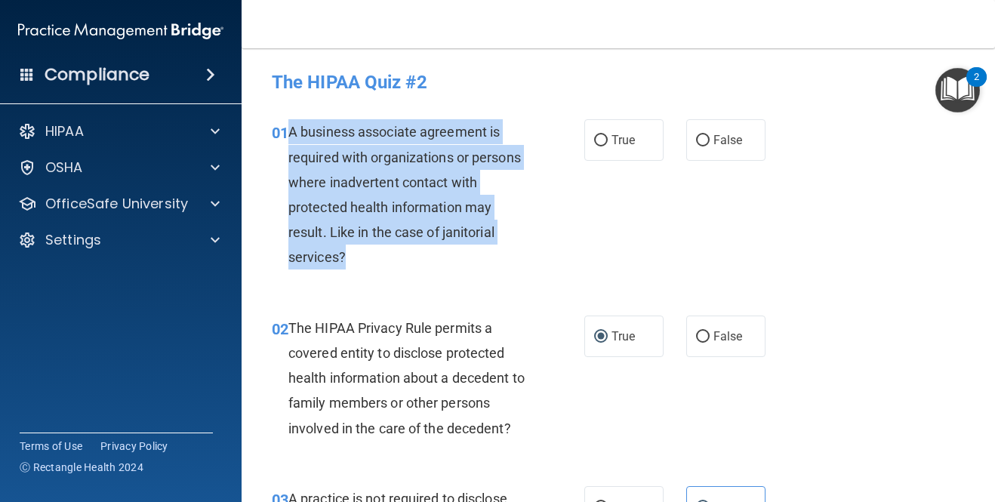
drag, startPoint x: 346, startPoint y: 257, endPoint x: 291, endPoint y: 133, distance: 135.2
click at [291, 133] on div "A business associate agreement is required with organizations or persons where …" at bounding box center [413, 194] width 251 height 150
copy span "A business associate agreement is required with organizations or persons where …"
click at [703, 138] on input "False" at bounding box center [703, 140] width 14 height 11
radio input "true"
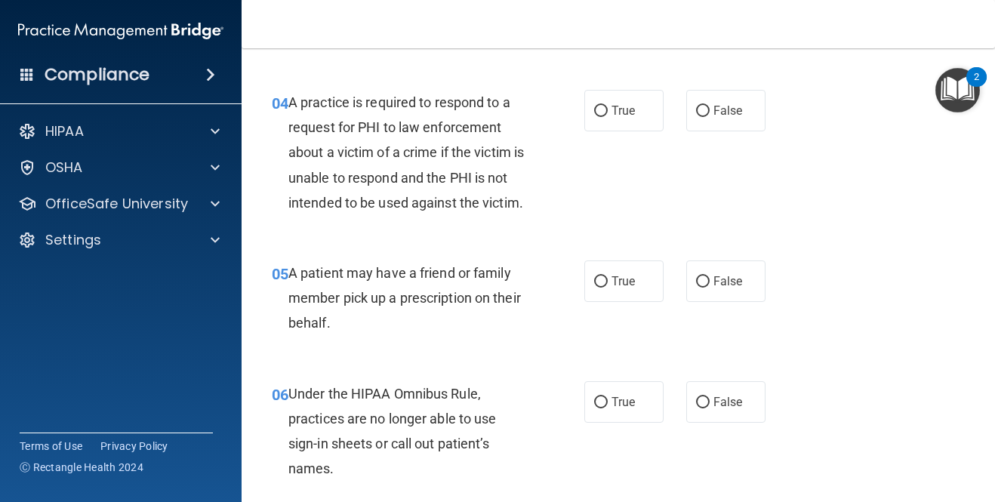
scroll to position [575, 0]
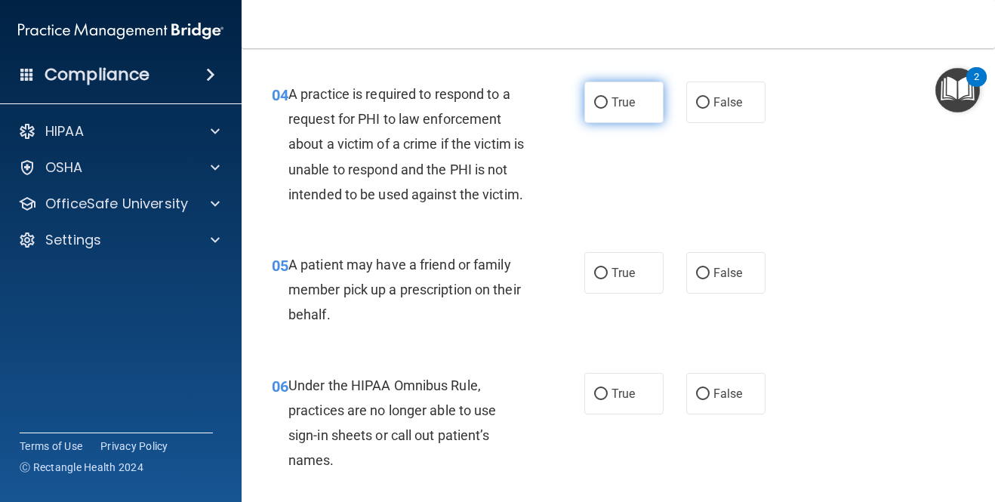
click at [605, 102] on input "True" at bounding box center [601, 102] width 14 height 11
radio input "true"
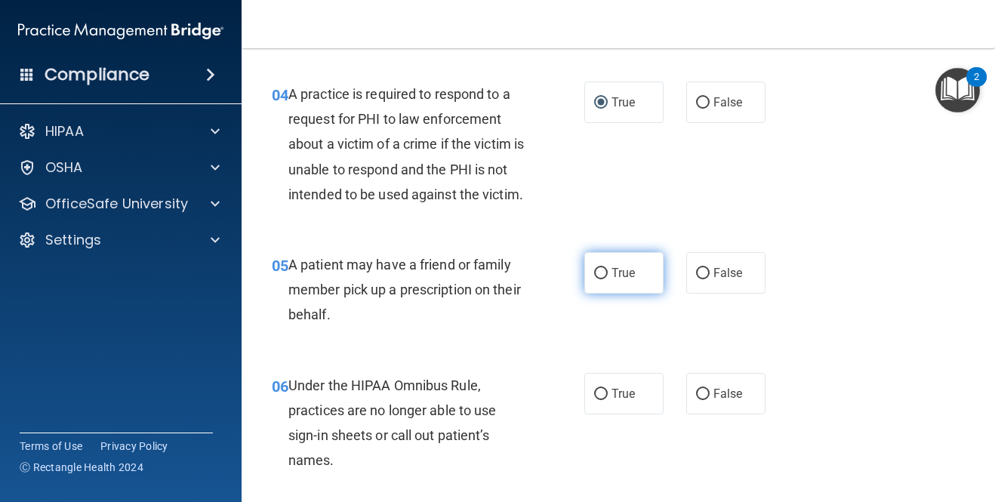
click at [627, 272] on span "True" at bounding box center [622, 273] width 23 height 14
click at [608, 272] on input "True" at bounding box center [601, 273] width 14 height 11
radio input "true"
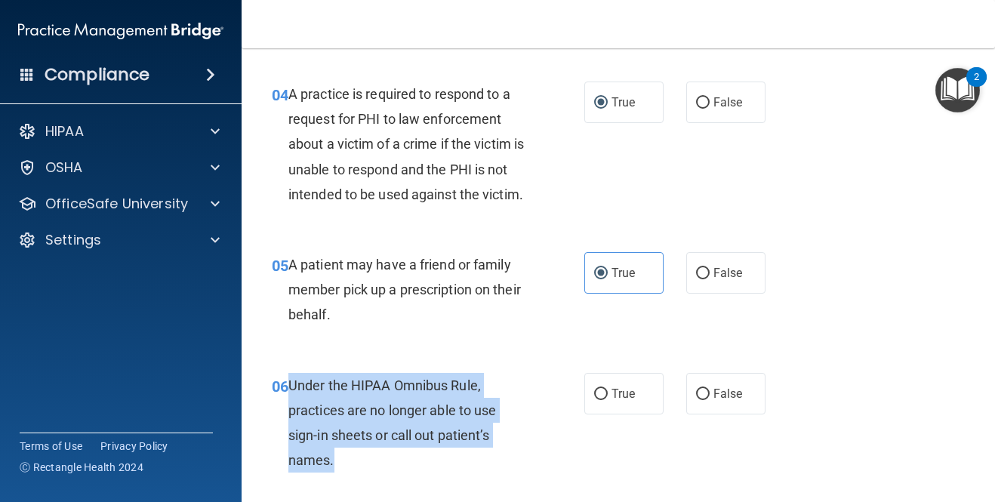
drag, startPoint x: 334, startPoint y: 459, endPoint x: 291, endPoint y: 386, distance: 84.3
click at [291, 386] on div "Under the HIPAA Omnibus Rule, practices are no longer able to use sign-in sheet…" at bounding box center [413, 423] width 251 height 100
copy span "Under the HIPAA Omnibus Rule, practices are no longer able to use sign-in sheet…"
click at [746, 397] on label "False" at bounding box center [725, 394] width 79 height 42
click at [709, 397] on input "False" at bounding box center [703, 394] width 14 height 11
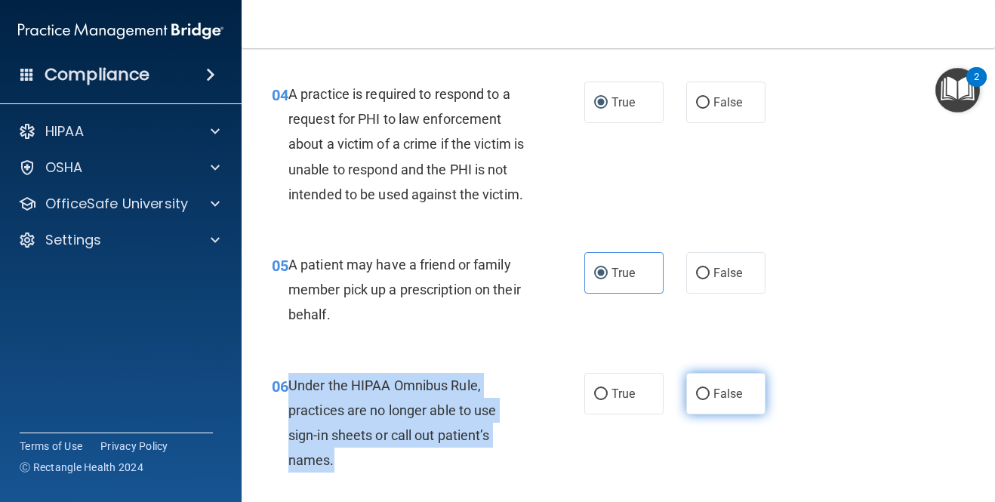
radio input "true"
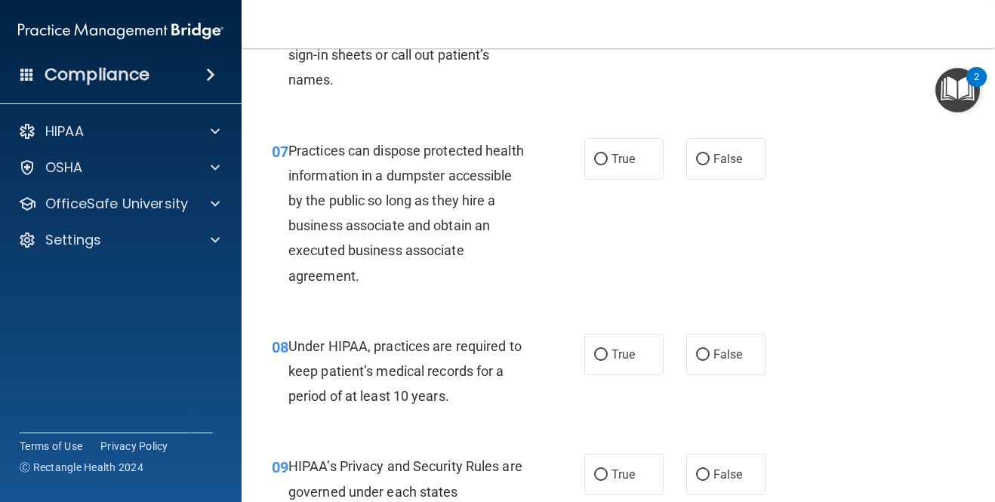
scroll to position [971, 0]
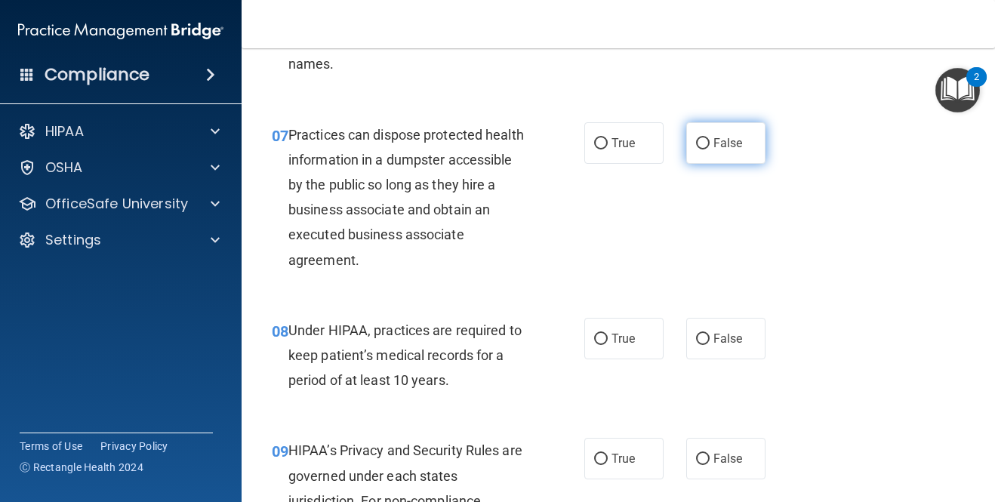
click at [727, 148] on span "False" at bounding box center [727, 143] width 29 height 14
click at [709, 148] on input "False" at bounding box center [703, 143] width 14 height 11
radio input "true"
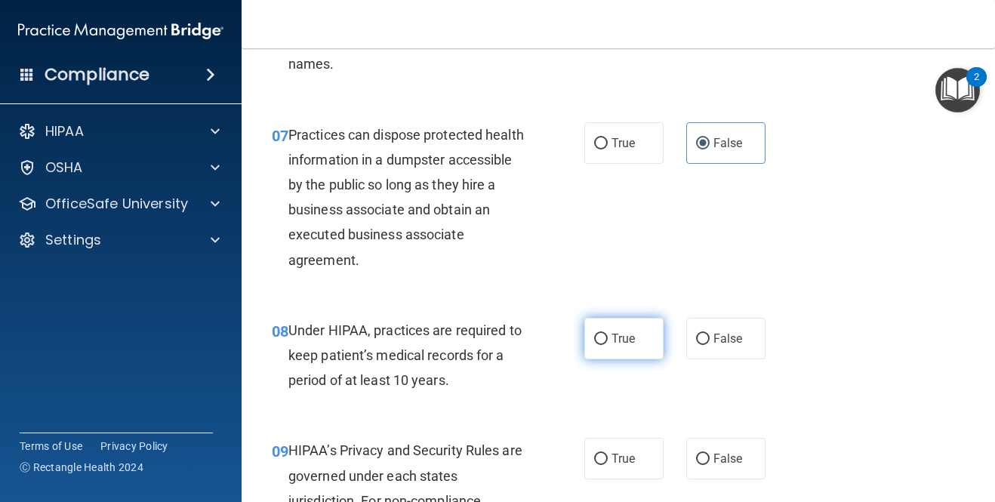
click at [619, 334] on span "True" at bounding box center [622, 338] width 23 height 14
click at [608, 334] on input "True" at bounding box center [601, 339] width 14 height 11
radio input "true"
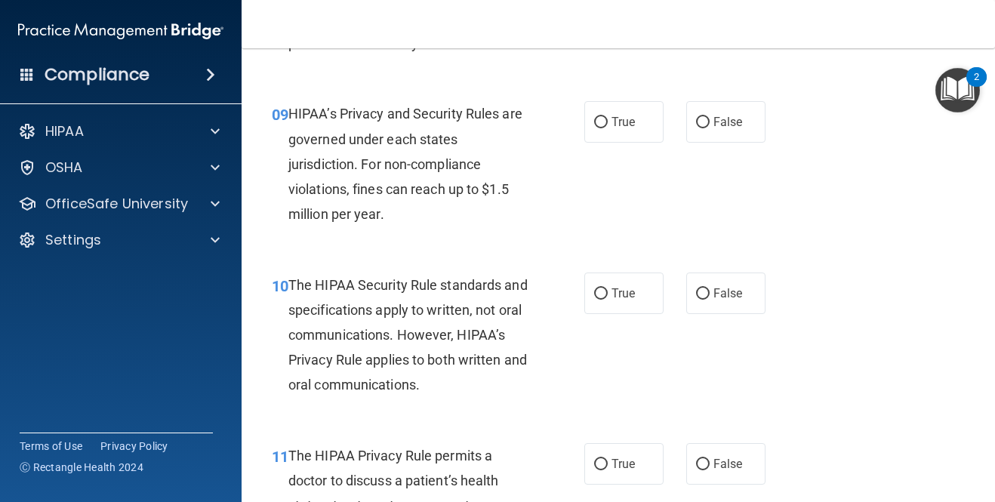
scroll to position [1316, 0]
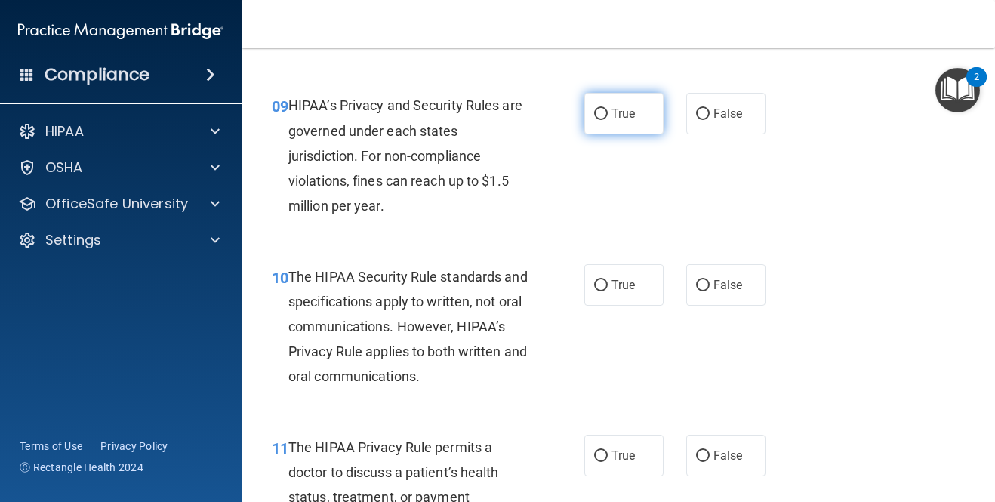
click at [627, 120] on span "True" at bounding box center [622, 113] width 23 height 14
click at [608, 120] on input "True" at bounding box center [601, 114] width 14 height 11
radio input "true"
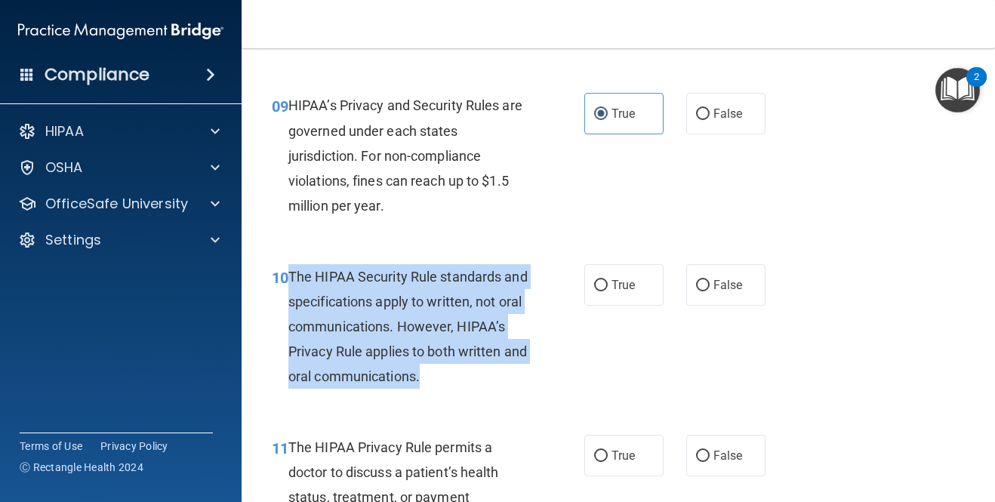
drag, startPoint x: 467, startPoint y: 383, endPoint x: 291, endPoint y: 279, distance: 204.0
click at [291, 279] on div "The HIPAA Security Rule standards and specifications apply to written, not oral…" at bounding box center [413, 326] width 251 height 125
copy span "The HIPAA Security Rule standards and specifications apply to written, not oral…"
click at [598, 294] on label "True" at bounding box center [623, 285] width 79 height 42
click at [598, 291] on input "True" at bounding box center [601, 285] width 14 height 11
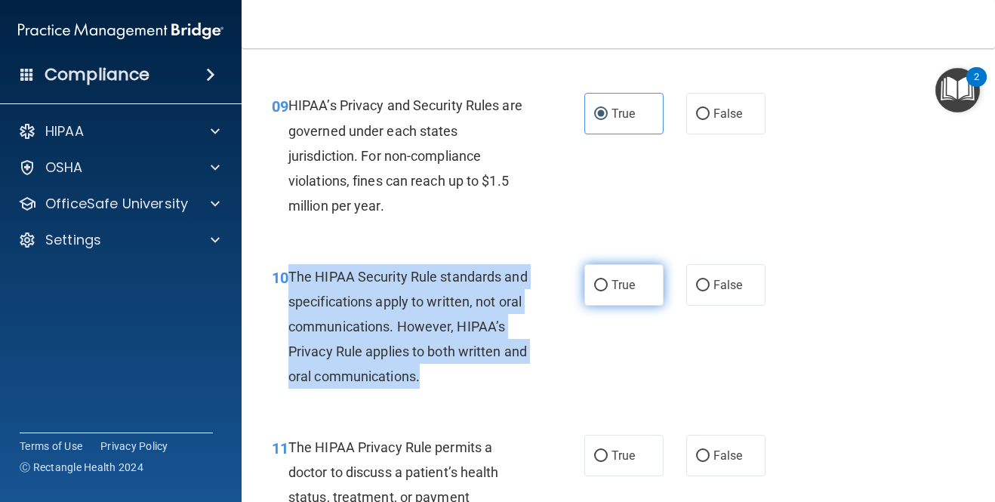
radio input "true"
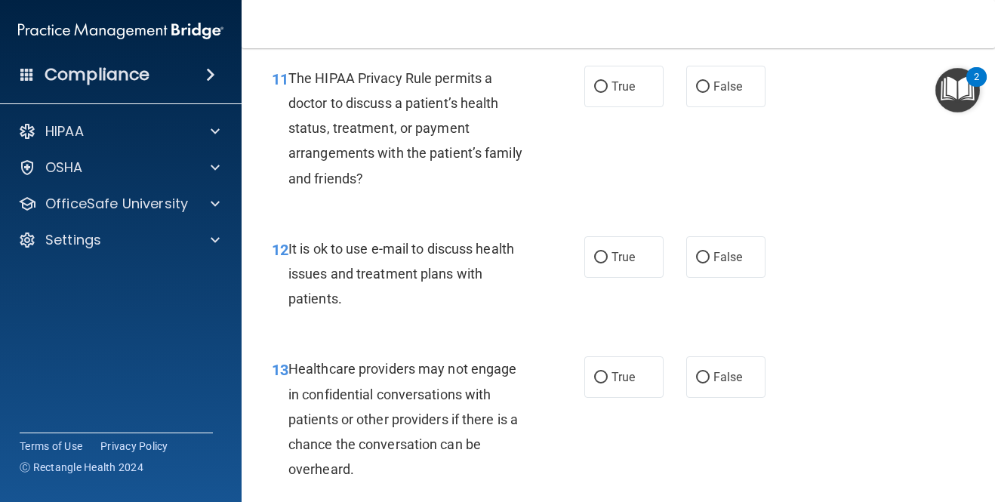
scroll to position [1693, 0]
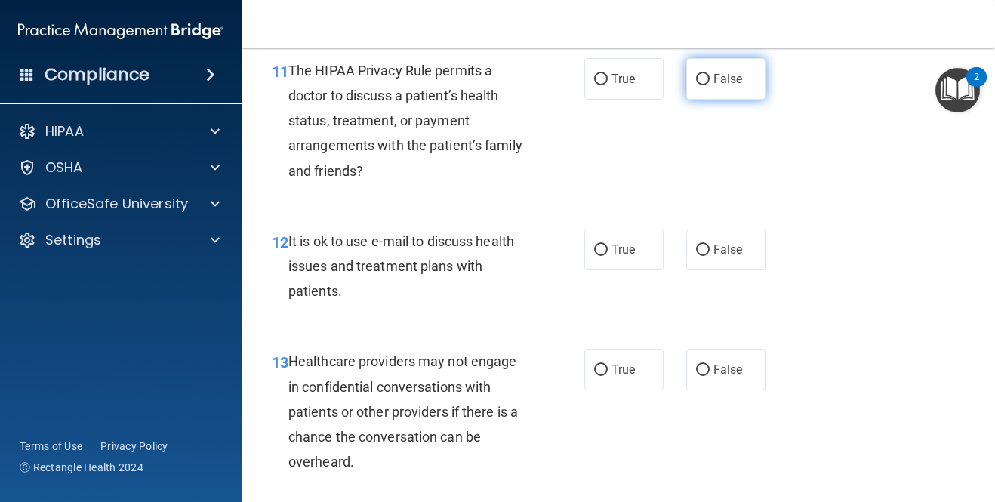
click at [706, 80] on input "False" at bounding box center [703, 79] width 14 height 11
radio input "true"
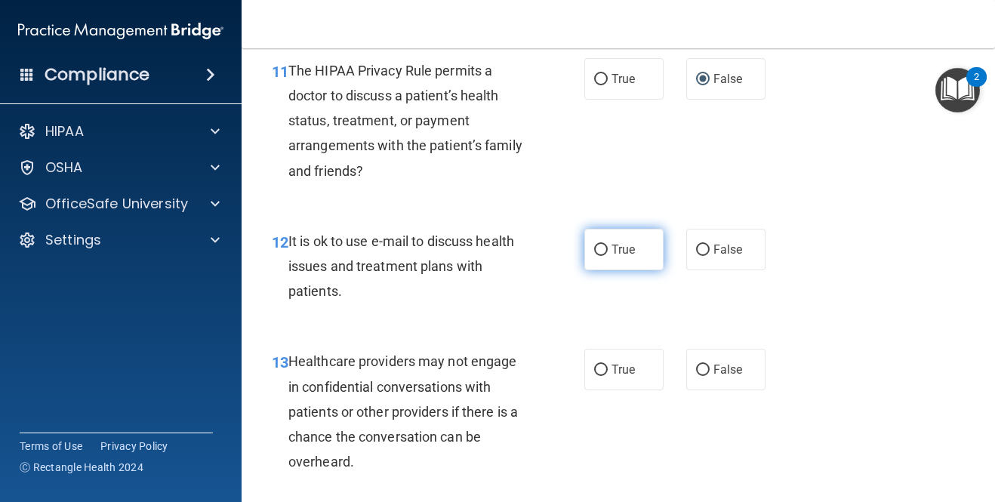
click at [616, 246] on span "True" at bounding box center [622, 249] width 23 height 14
click at [608, 246] on input "True" at bounding box center [601, 250] width 14 height 11
radio input "true"
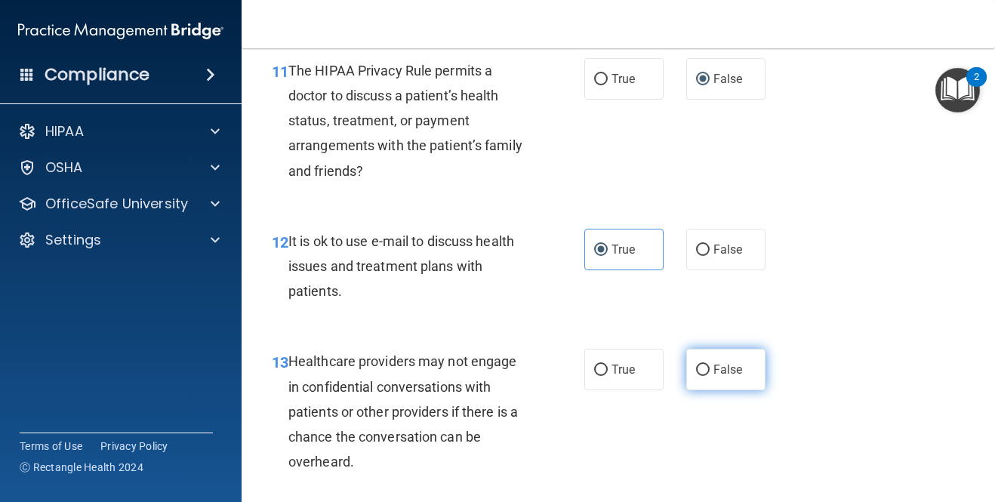
click at [711, 366] on label "False" at bounding box center [725, 370] width 79 height 42
click at [709, 366] on input "False" at bounding box center [703, 370] width 14 height 11
radio input "true"
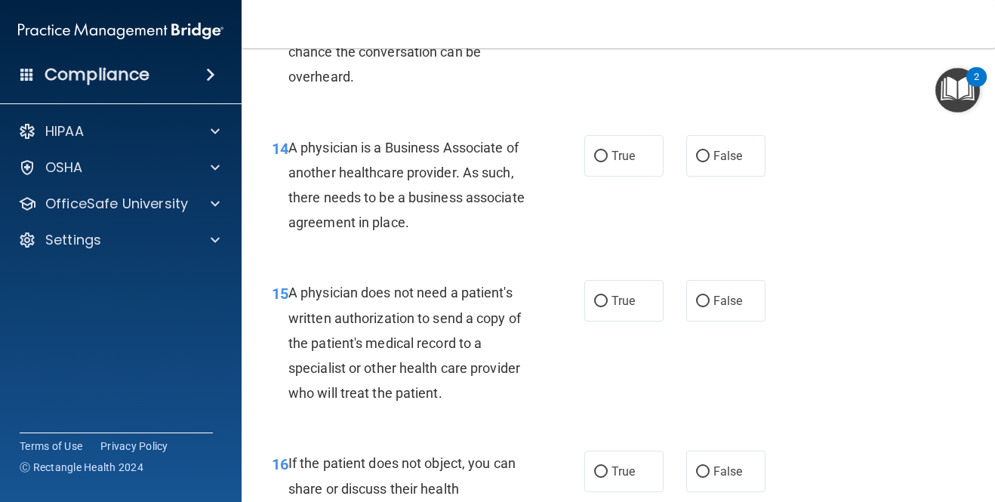
scroll to position [2086, 0]
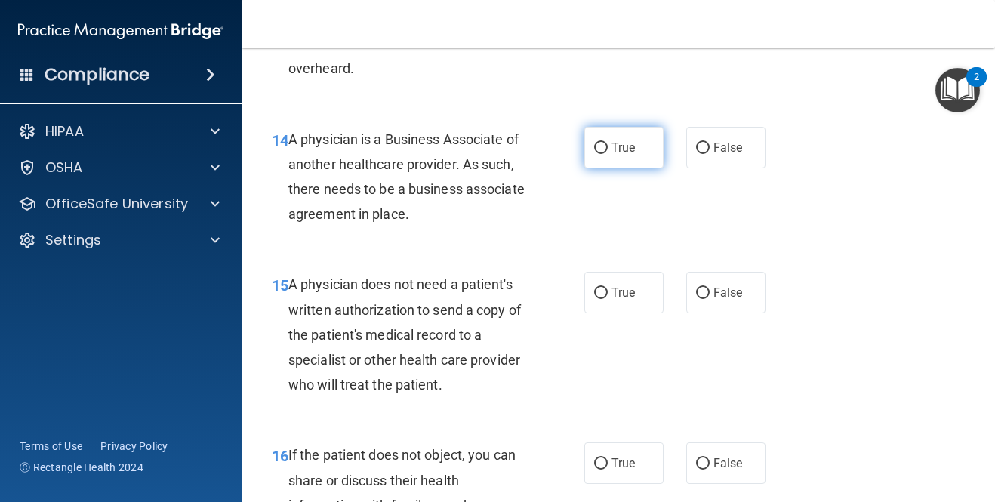
click at [614, 149] on span "True" at bounding box center [622, 147] width 23 height 14
click at [608, 149] on input "True" at bounding box center [601, 148] width 14 height 11
radio input "true"
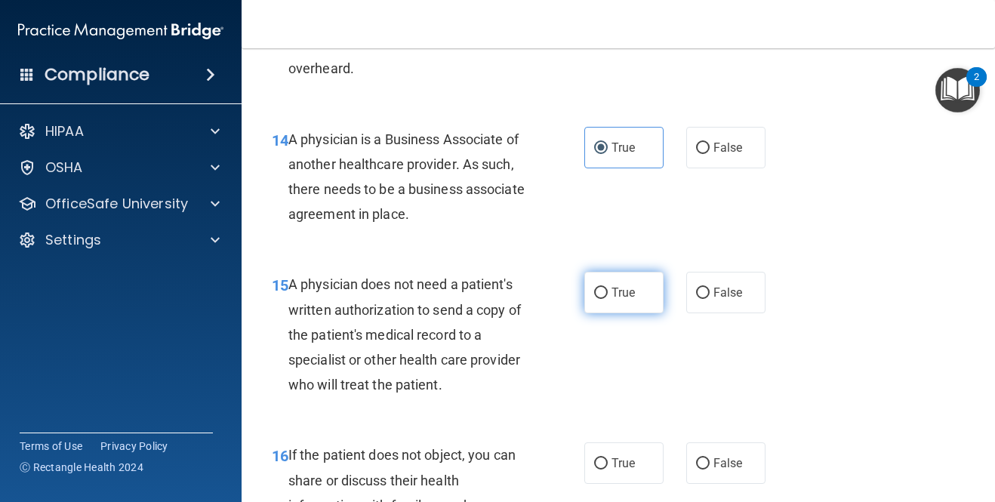
click at [625, 294] on span "True" at bounding box center [622, 292] width 23 height 14
click at [608, 294] on input "True" at bounding box center [601, 293] width 14 height 11
radio input "true"
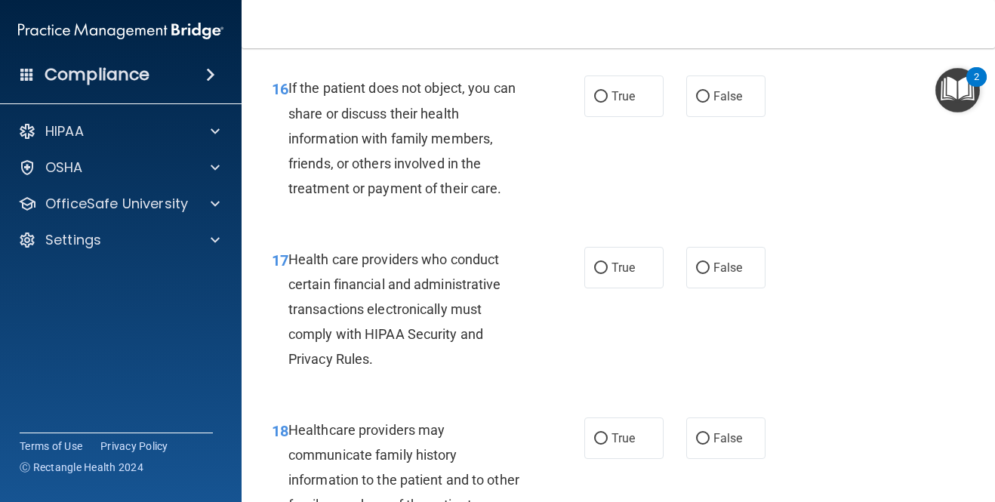
scroll to position [2461, 0]
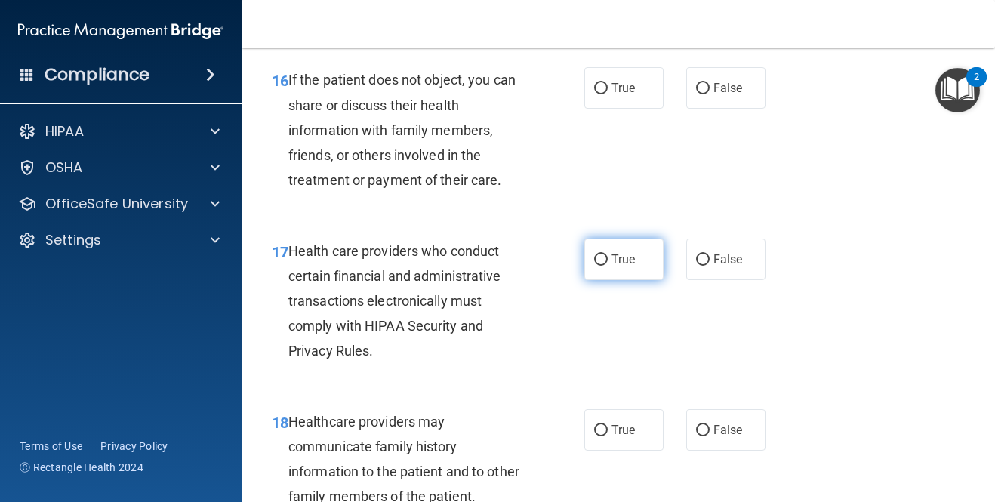
click at [630, 259] on span "True" at bounding box center [622, 259] width 23 height 14
click at [608, 259] on input "True" at bounding box center [601, 259] width 14 height 11
radio input "true"
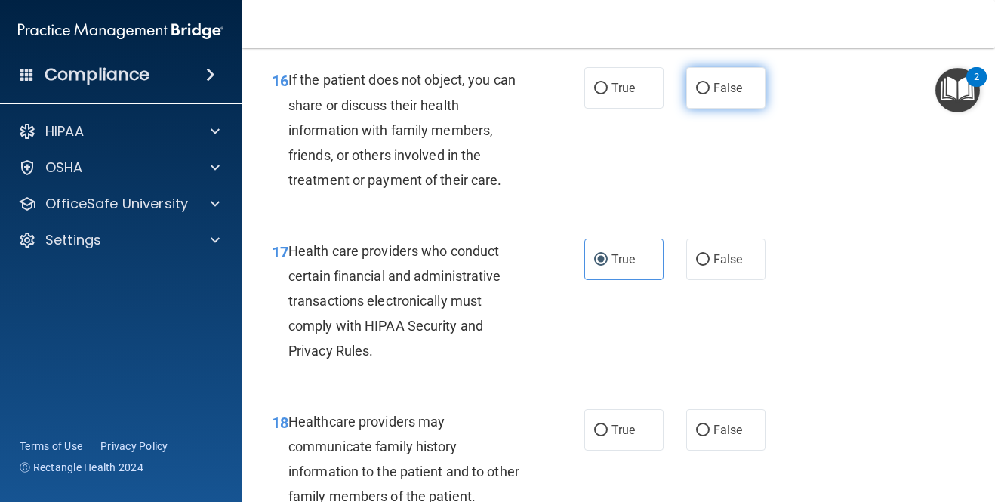
click at [696, 89] on input "False" at bounding box center [703, 88] width 14 height 11
radio input "true"
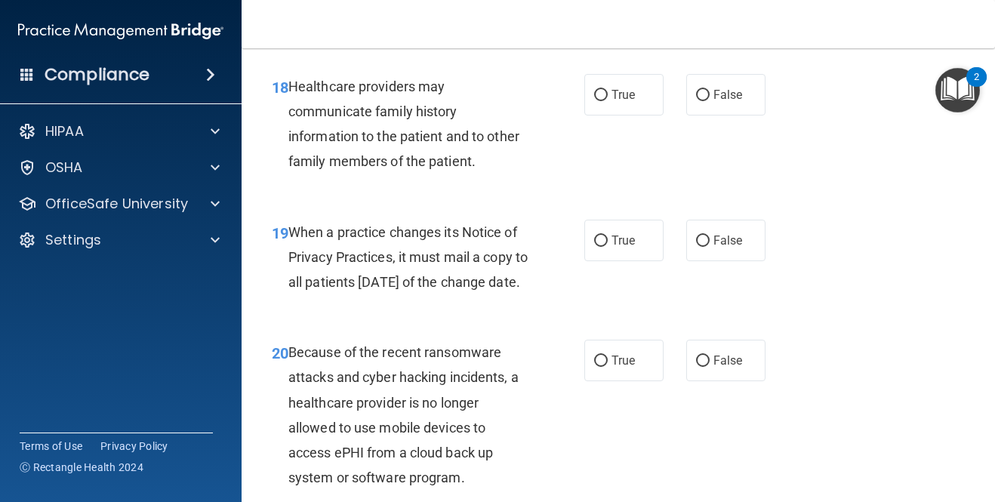
scroll to position [2788, 0]
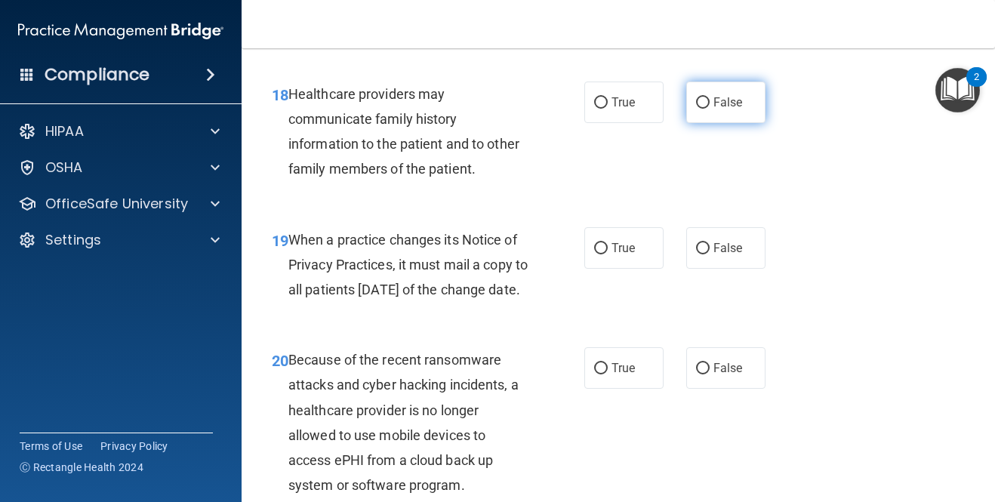
click at [697, 103] on input "False" at bounding box center [703, 102] width 14 height 11
radio input "true"
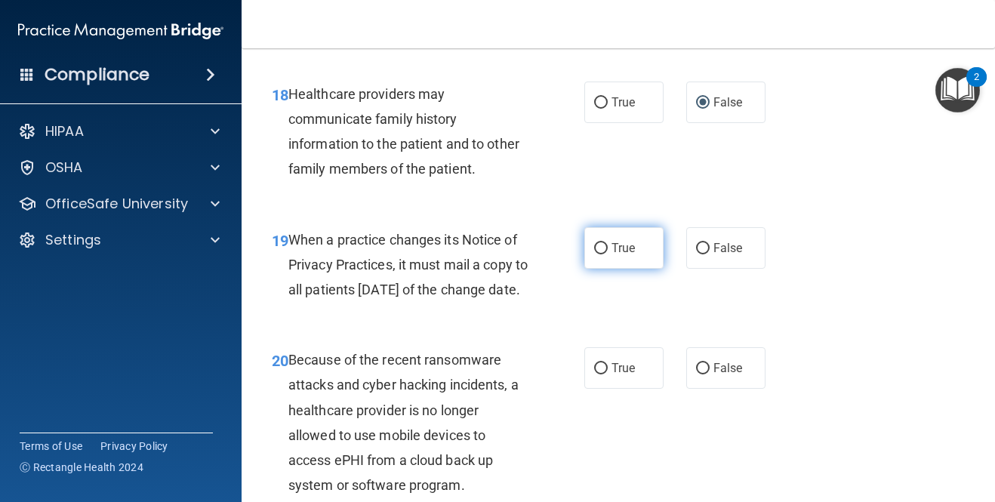
click at [626, 246] on span "True" at bounding box center [622, 248] width 23 height 14
click at [608, 246] on input "True" at bounding box center [601, 248] width 14 height 11
radio input "true"
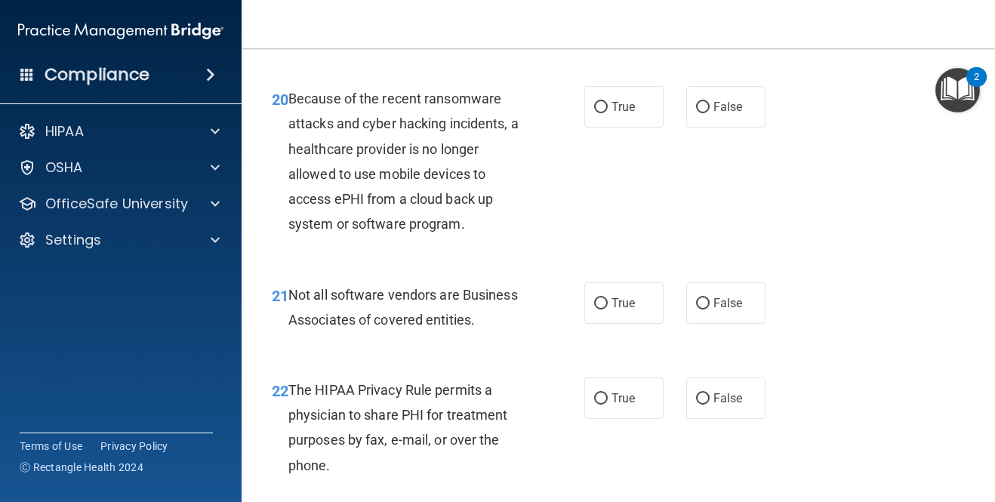
scroll to position [3065, 0]
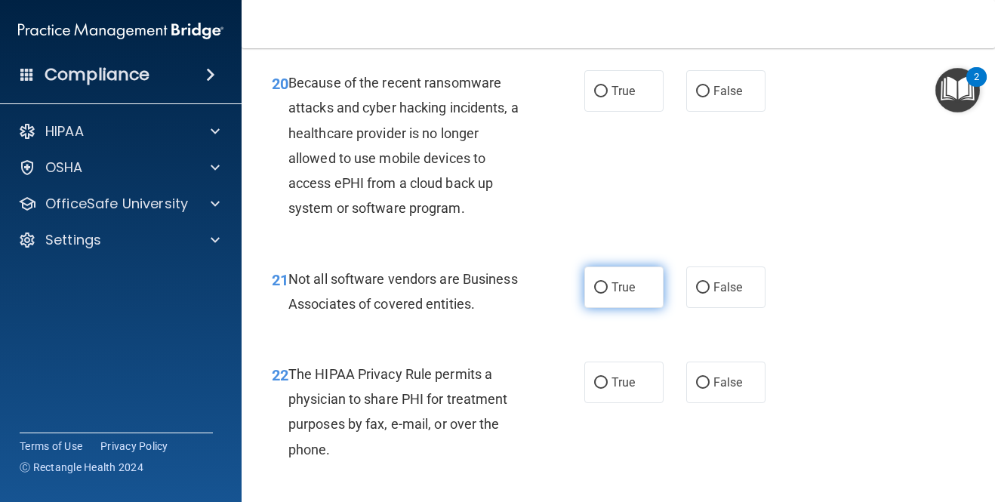
click at [638, 308] on label "True" at bounding box center [623, 287] width 79 height 42
click at [608, 294] on input "True" at bounding box center [601, 287] width 14 height 11
radio input "true"
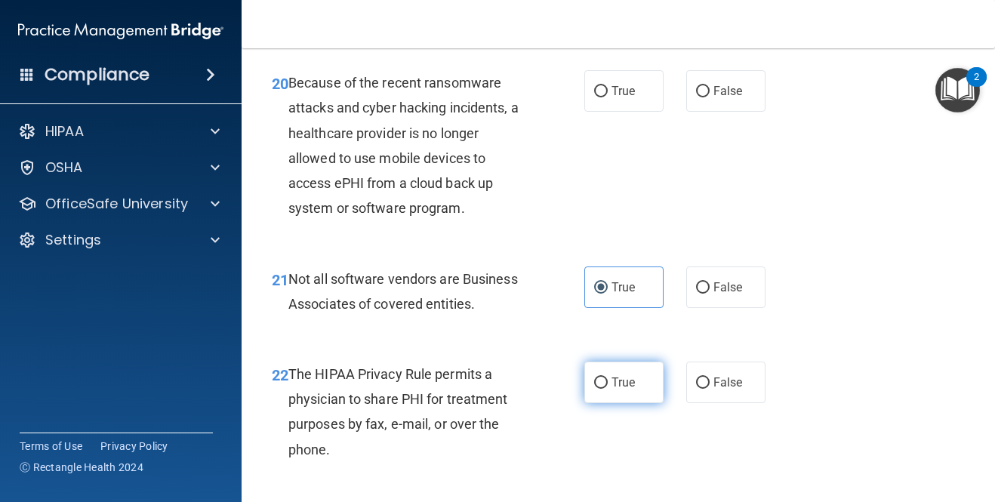
click at [635, 403] on label "True" at bounding box center [623, 382] width 79 height 42
click at [608, 389] on input "True" at bounding box center [601, 382] width 14 height 11
radio input "true"
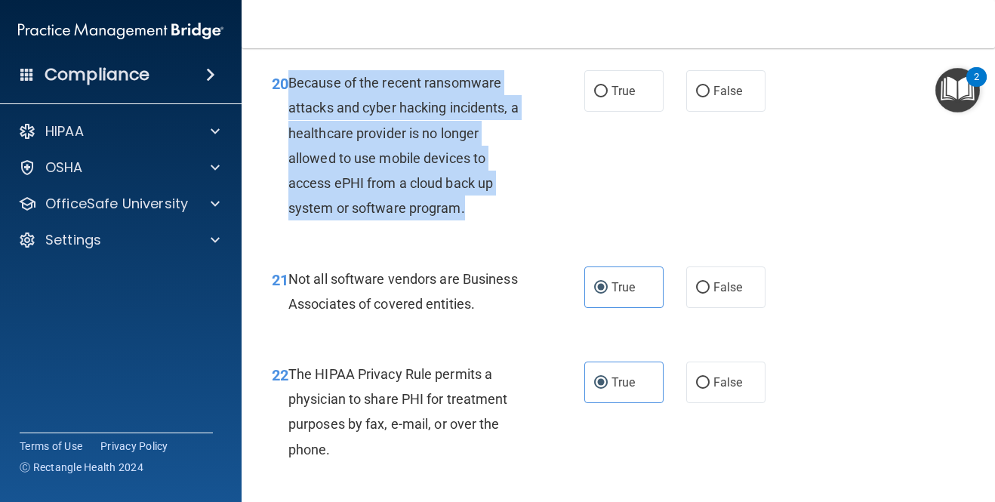
drag, startPoint x: 468, startPoint y: 238, endPoint x: 290, endPoint y: 107, distance: 220.8
click at [290, 107] on div "Because of the recent ransomware attacks and cyber hacking incidents, a healthc…" at bounding box center [413, 145] width 251 height 150
copy span "Because of the recent ransomware attacks and cyber hacking incidents, a healthc…"
click at [610, 112] on label "True" at bounding box center [623, 91] width 79 height 42
click at [608, 97] on input "True" at bounding box center [601, 91] width 14 height 11
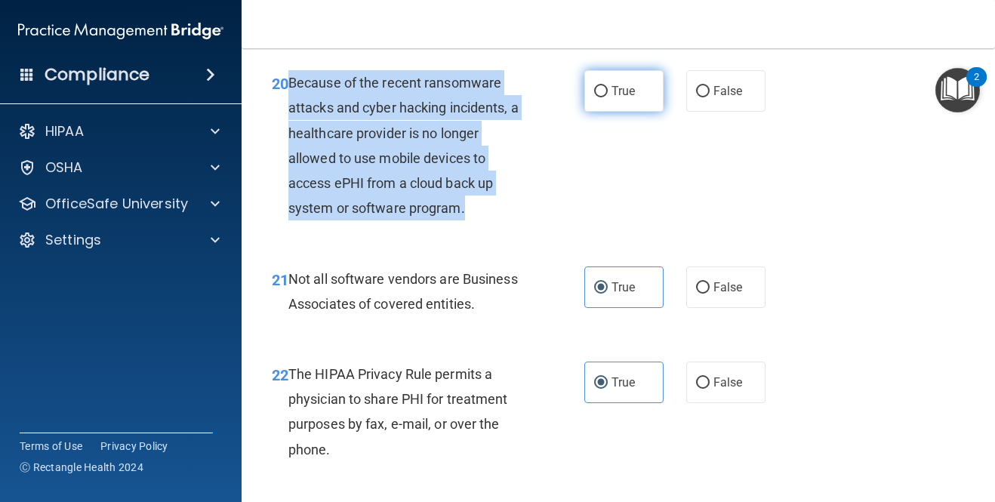
radio input "true"
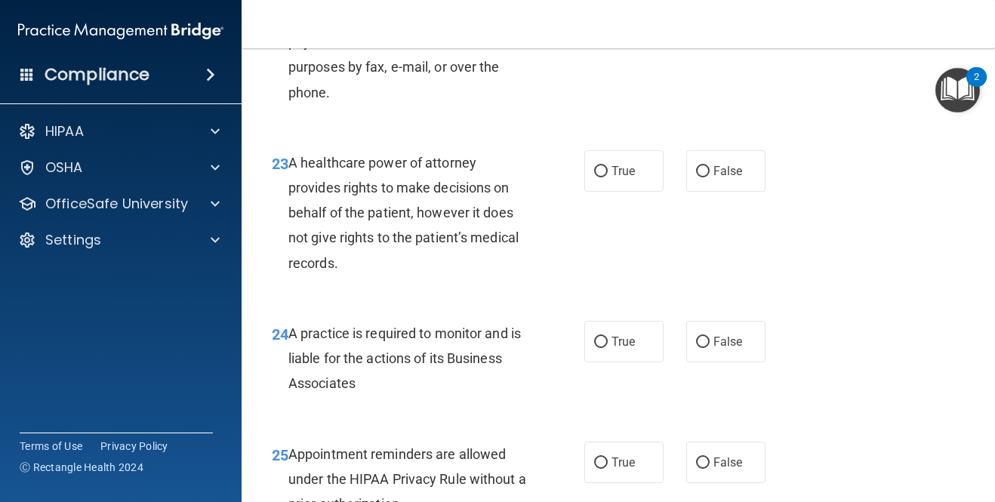
scroll to position [3430, 0]
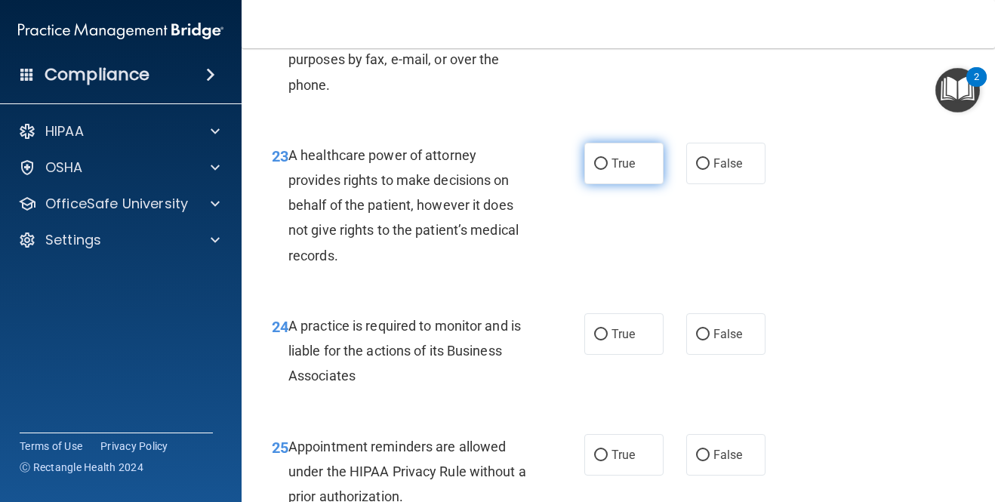
click at [611, 171] on span "True" at bounding box center [622, 163] width 23 height 14
click at [608, 170] on input "True" at bounding box center [601, 163] width 14 height 11
radio input "true"
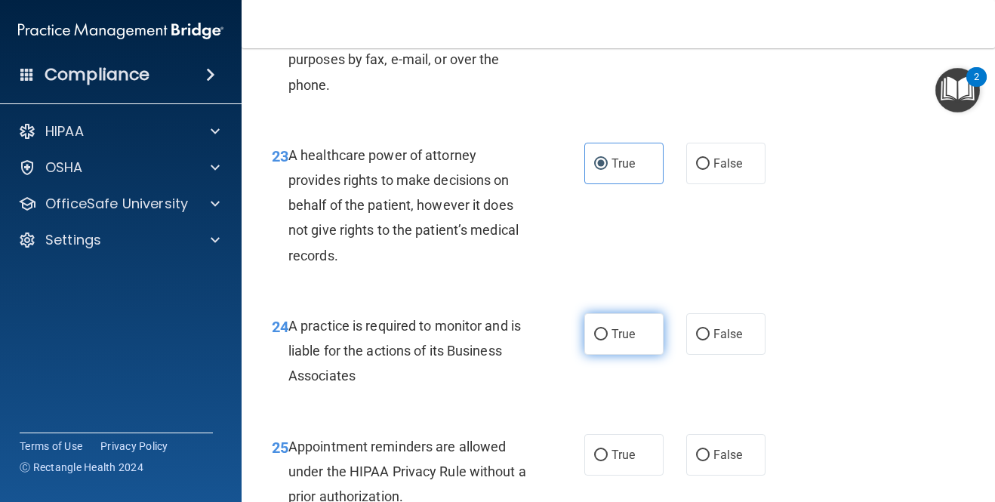
click at [615, 341] on span "True" at bounding box center [622, 334] width 23 height 14
click at [608, 340] on input "True" at bounding box center [601, 334] width 14 height 11
radio input "true"
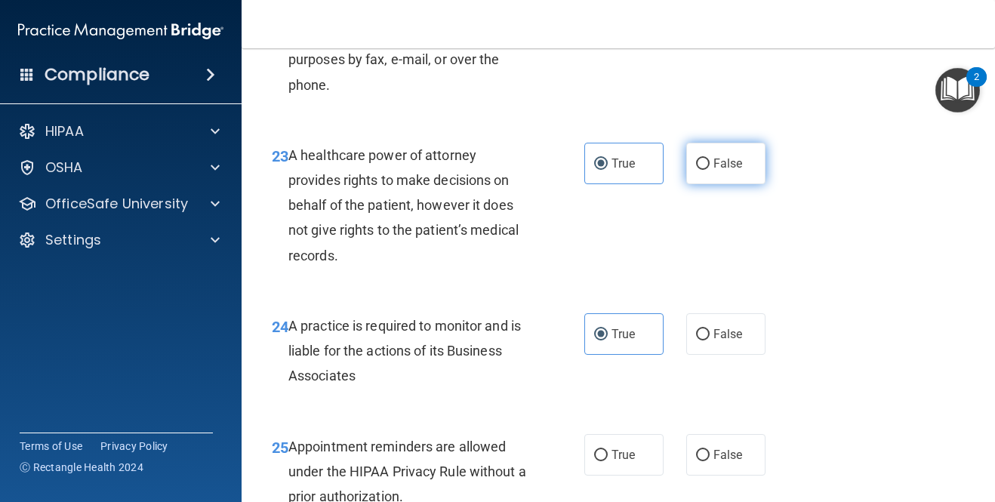
click at [707, 170] on input "False" at bounding box center [703, 163] width 14 height 11
radio input "true"
radio input "false"
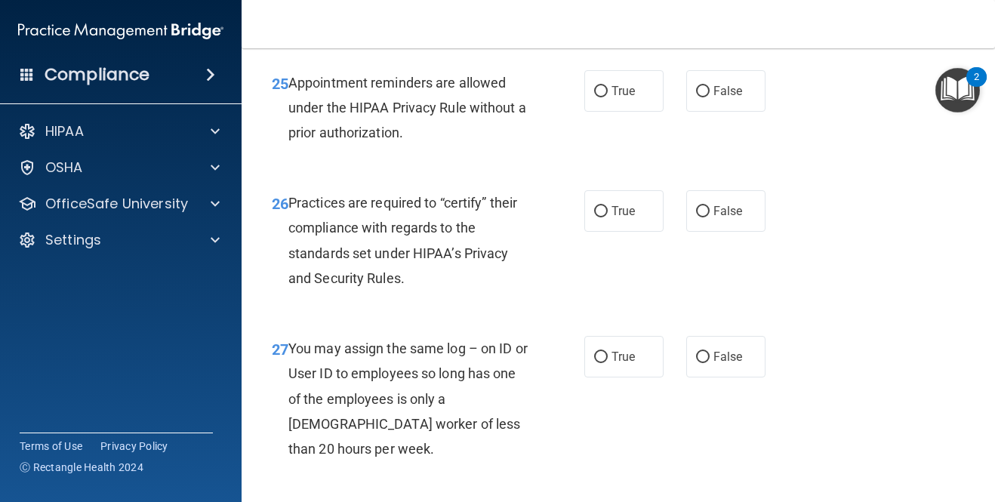
scroll to position [3801, 0]
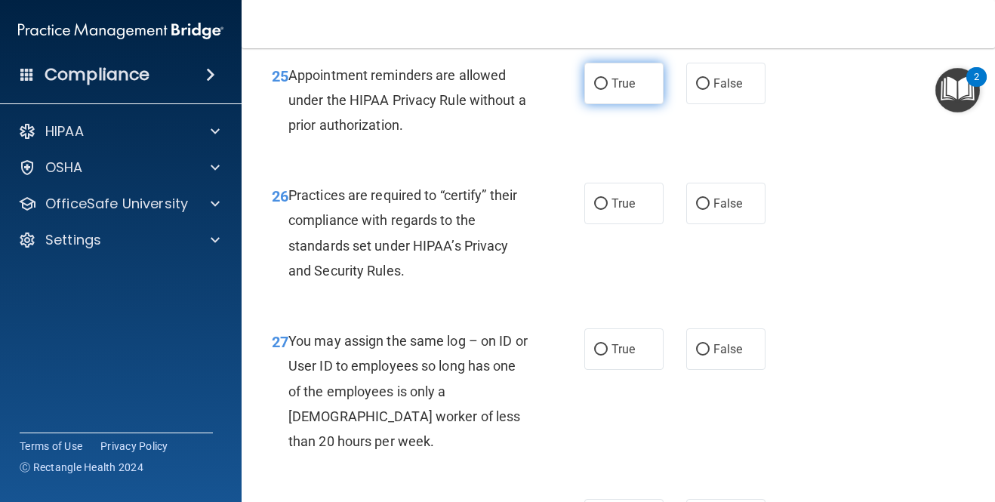
click at [625, 104] on label "True" at bounding box center [623, 84] width 79 height 42
click at [608, 90] on input "True" at bounding box center [601, 83] width 14 height 11
radio input "true"
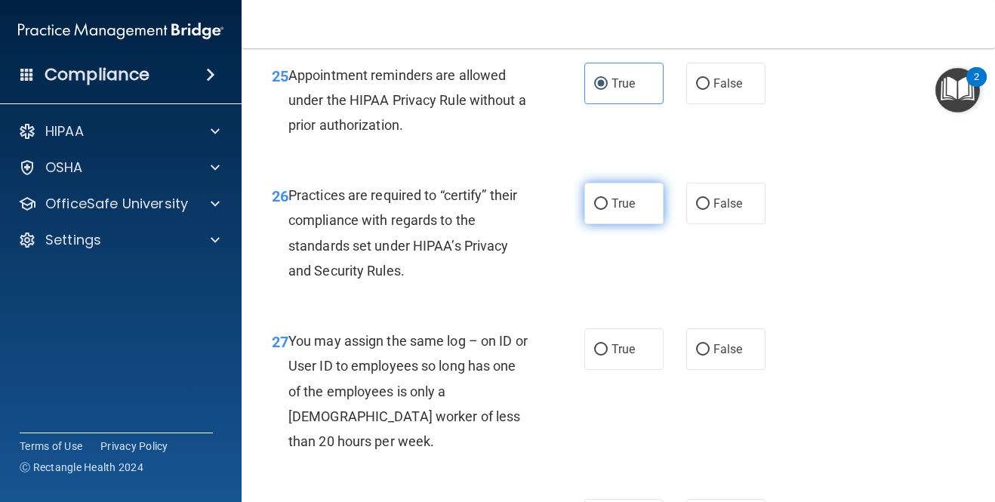
click at [620, 211] on span "True" at bounding box center [622, 203] width 23 height 14
click at [608, 210] on input "True" at bounding box center [601, 203] width 14 height 11
radio input "true"
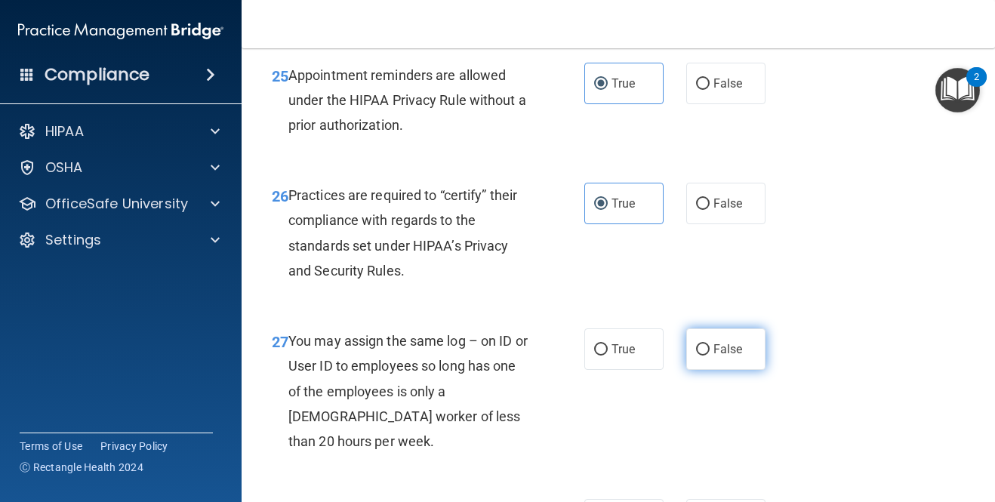
click at [715, 370] on label "False" at bounding box center [725, 349] width 79 height 42
click at [709, 355] on input "False" at bounding box center [703, 349] width 14 height 11
radio input "true"
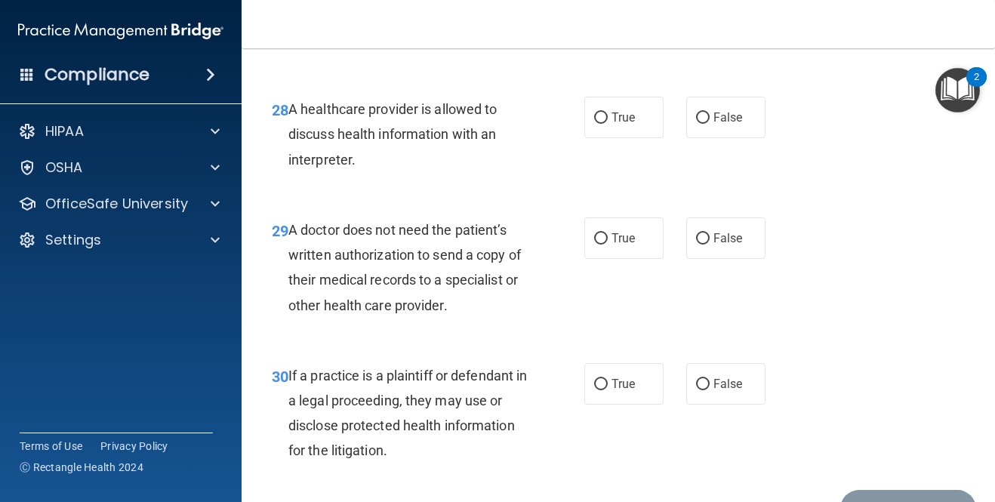
scroll to position [4219, 0]
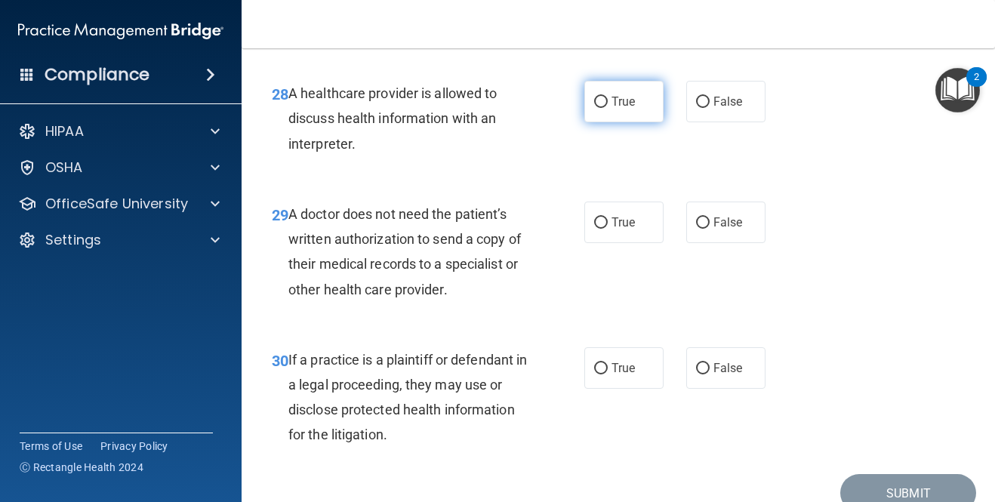
click at [617, 109] on span "True" at bounding box center [622, 101] width 23 height 14
click at [608, 108] on input "True" at bounding box center [601, 102] width 14 height 11
radio input "true"
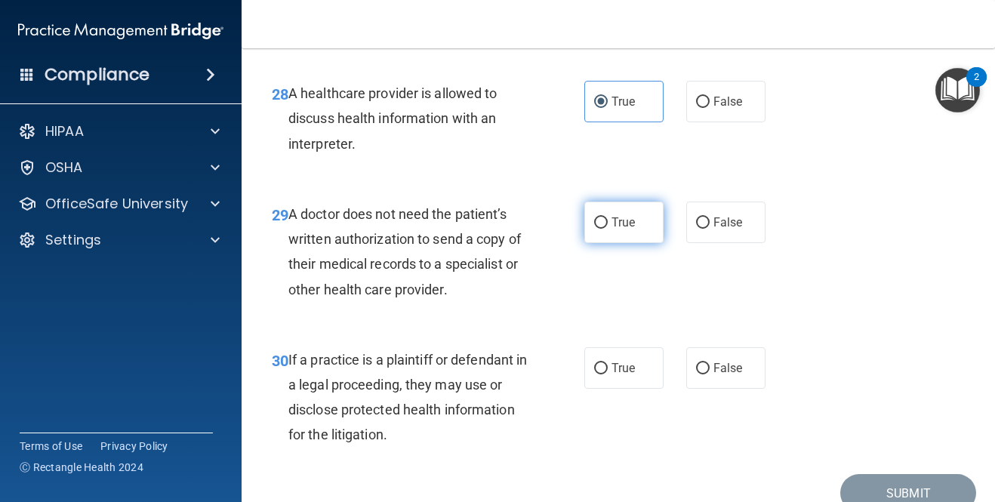
click at [602, 229] on input "True" at bounding box center [601, 222] width 14 height 11
radio input "true"
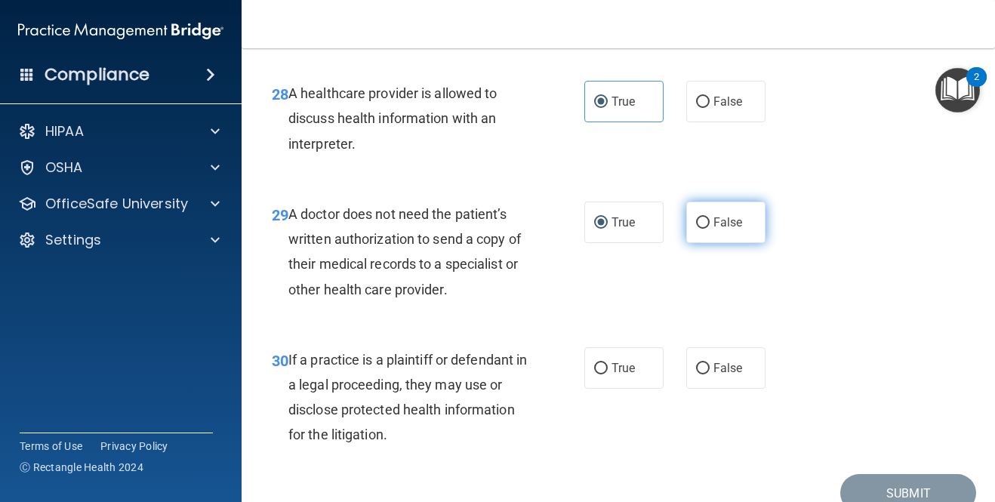
click at [721, 229] on span "False" at bounding box center [727, 222] width 29 height 14
click at [709, 229] on input "False" at bounding box center [703, 222] width 14 height 11
radio input "true"
radio input "false"
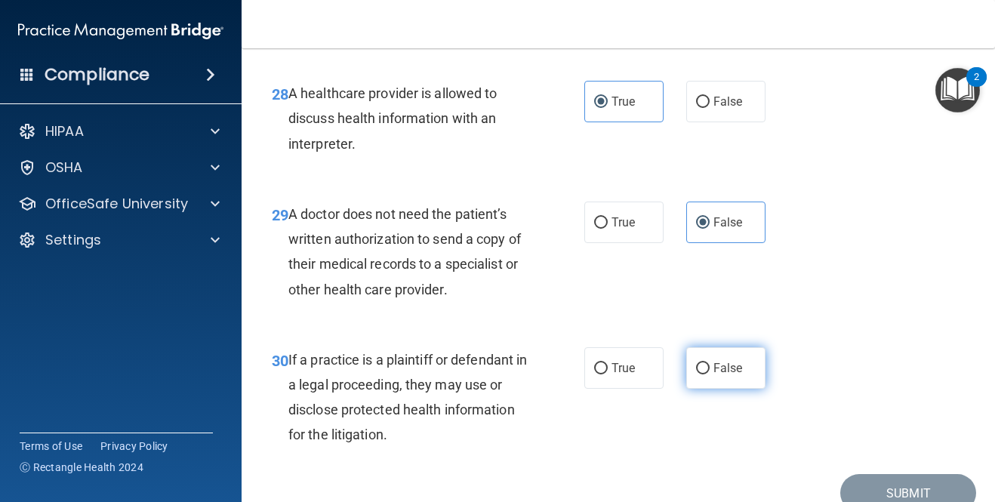
click at [727, 389] on label "False" at bounding box center [725, 368] width 79 height 42
click at [709, 374] on input "False" at bounding box center [703, 368] width 14 height 11
radio input "true"
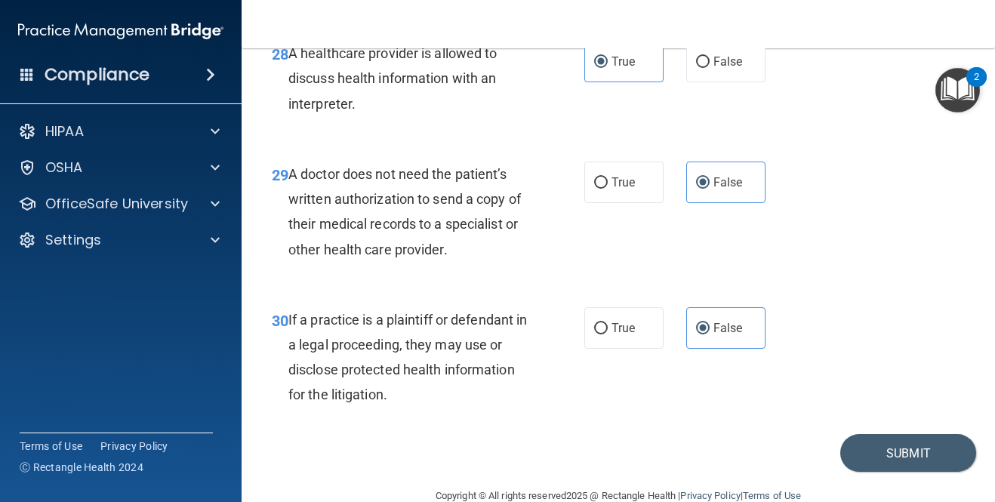
scroll to position [4314, 0]
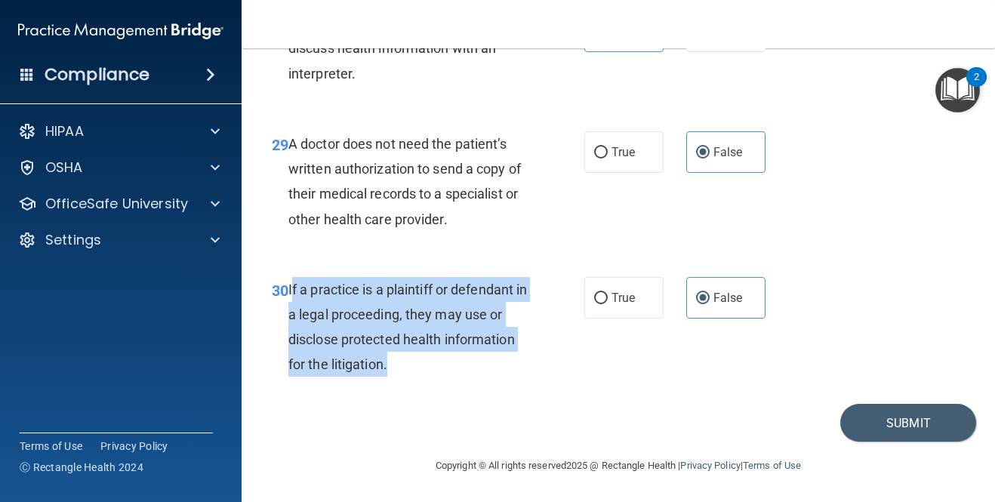
drag, startPoint x: 393, startPoint y: 361, endPoint x: 291, endPoint y: 291, distance: 123.9
click at [291, 291] on div "If a practice is a plaintiff or defendant in a legal proceeding, they may use o…" at bounding box center [413, 327] width 251 height 100
copy span "f a practice is a plaintiff or defendant in a legal proceeding, they may use or…"
click at [607, 307] on label "True" at bounding box center [623, 298] width 79 height 42
click at [607, 304] on input "True" at bounding box center [601, 298] width 14 height 11
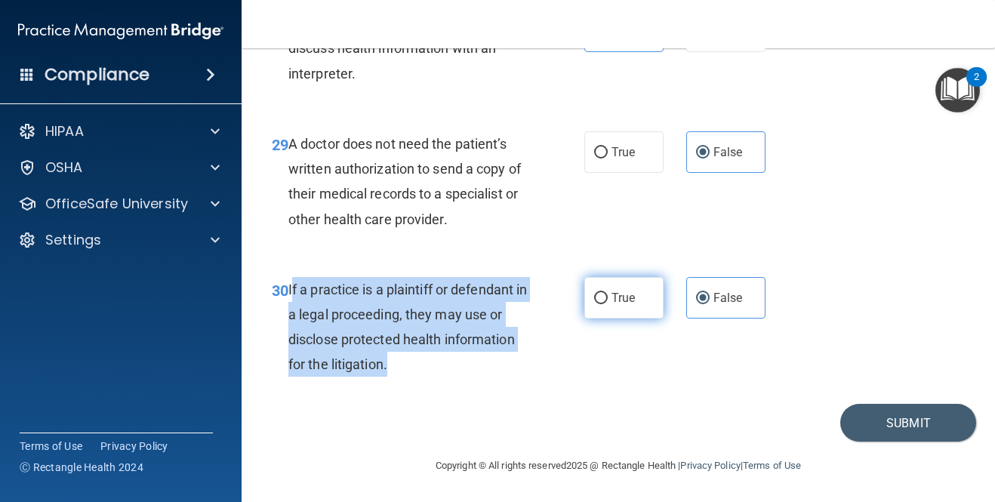
radio input "true"
radio input "false"
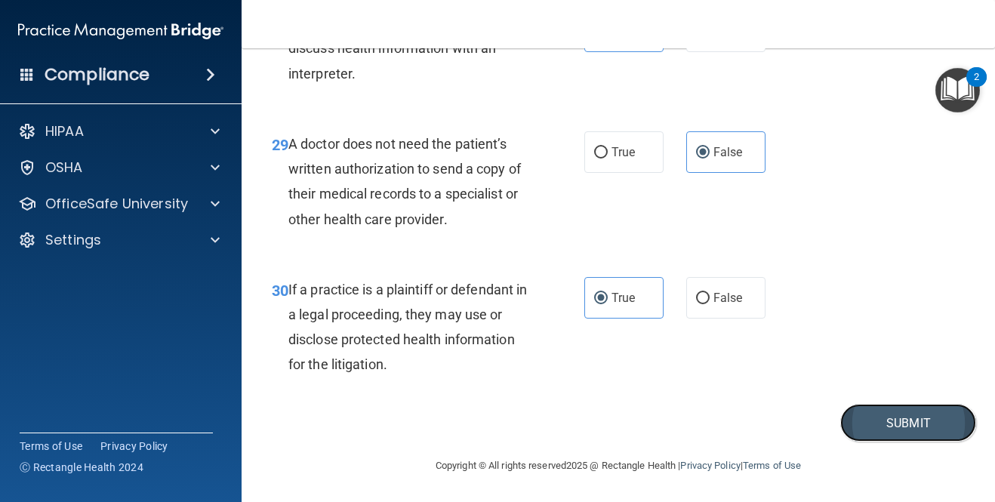
click at [938, 428] on button "Submit" at bounding box center [908, 423] width 136 height 38
